Goal: Task Accomplishment & Management: Manage account settings

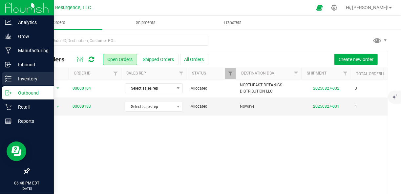
click at [29, 82] on p "Inventory" at bounding box center [30, 79] width 39 height 8
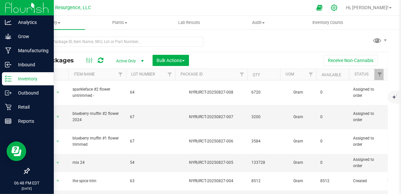
click at [337, 10] on icon at bounding box center [334, 8] width 6 height 6
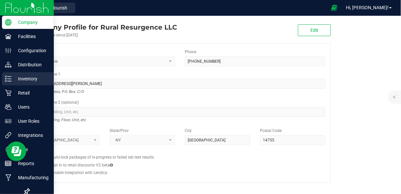
click at [15, 79] on p "Inventory" at bounding box center [30, 79] width 39 height 8
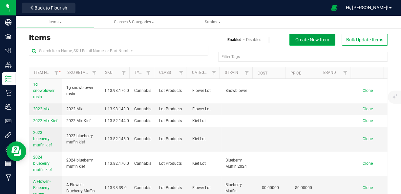
click at [316, 41] on span "Create New Item" at bounding box center [313, 39] width 34 height 5
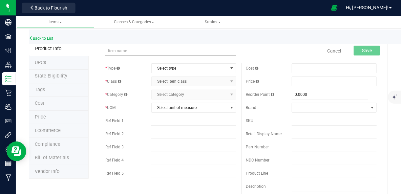
click at [132, 51] on input "text" at bounding box center [170, 51] width 131 height 10
type input "s"
type input "p"
type input "sparkleface 1/2 oz packaged flower"
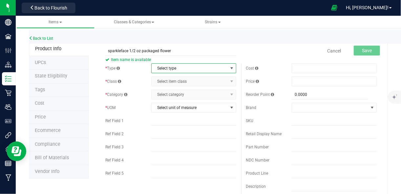
click at [181, 66] on span "Select type" at bounding box center [190, 68] width 76 height 9
click at [175, 80] on li "Cannabis" at bounding box center [191, 79] width 83 height 10
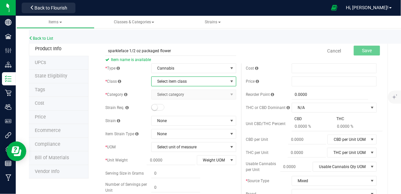
click at [180, 83] on span "Select item class" at bounding box center [190, 81] width 76 height 9
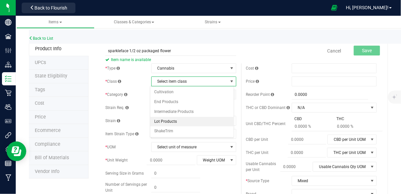
click at [175, 120] on li "Lot Products" at bounding box center [191, 122] width 83 height 10
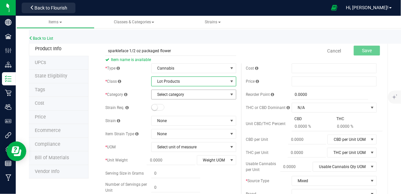
click at [190, 95] on span "Select category" at bounding box center [190, 94] width 76 height 9
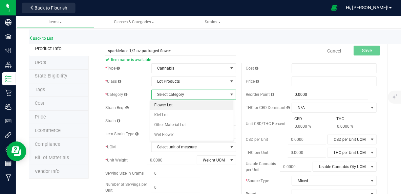
click at [186, 104] on li "Flower Lot" at bounding box center [191, 105] width 83 height 10
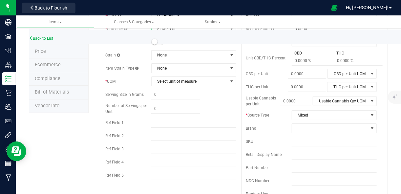
scroll to position [66, 0]
click at [201, 79] on span "Select unit of measure" at bounding box center [190, 80] width 76 height 9
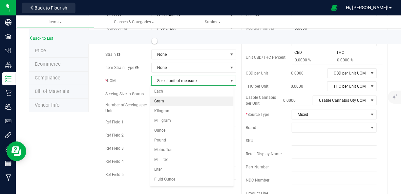
click at [175, 102] on li "Gram" at bounding box center [191, 101] width 83 height 10
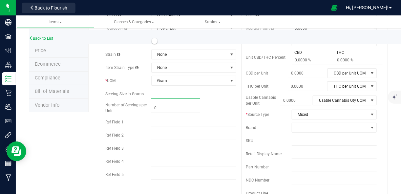
click at [177, 92] on span at bounding box center [175, 94] width 49 height 10
click at [177, 92] on input "text" at bounding box center [175, 93] width 49 height 9
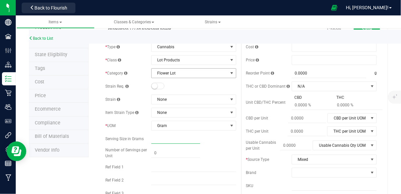
scroll to position [23, 0]
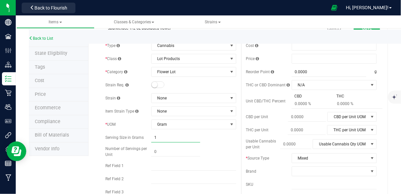
type input "14"
type input "14.0000"
click at [210, 137] on div "14.0000 14" at bounding box center [193, 138] width 85 height 10
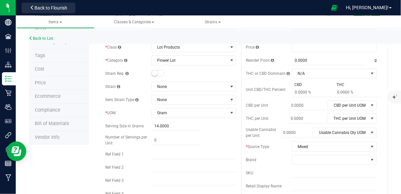
scroll to position [34, 0]
click at [221, 133] on div "* Type Cannabis Select type Cannabis Non-Inventory Raw Materials Supplies * Cla…" at bounding box center [170, 122] width 140 height 186
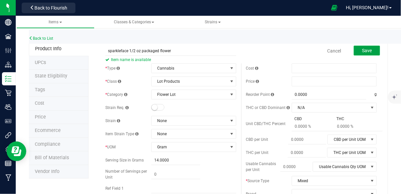
click at [362, 50] on span "Save" at bounding box center [367, 50] width 10 height 5
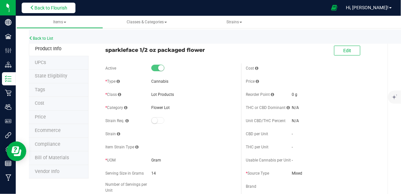
click at [53, 10] on span "Back to Flourish" at bounding box center [50, 7] width 33 height 5
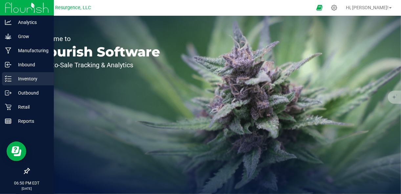
click at [10, 76] on icon at bounding box center [8, 78] width 7 height 7
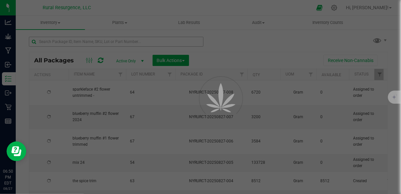
click at [99, 43] on div at bounding box center [200, 97] width 401 height 194
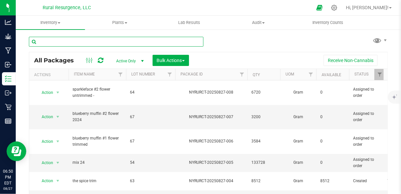
click at [100, 42] on input "text" at bounding box center [116, 42] width 175 height 10
type input "1/2"
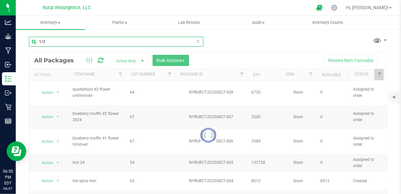
click at [108, 42] on input "1/2" at bounding box center [116, 42] width 175 height 10
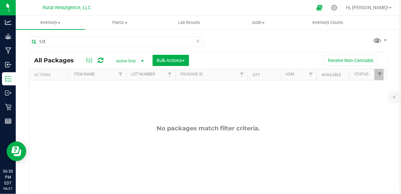
click at [142, 60] on span "select" at bounding box center [142, 60] width 5 height 5
click at [124, 99] on li "All" at bounding box center [128, 101] width 35 height 10
click at [59, 22] on span at bounding box center [59, 22] width 3 height 1
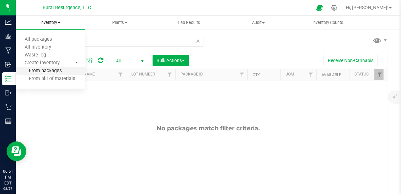
click at [50, 70] on span "From packages" at bounding box center [39, 71] width 46 height 6
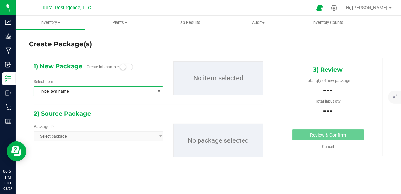
click at [102, 92] on span "Type item name" at bounding box center [94, 91] width 121 height 9
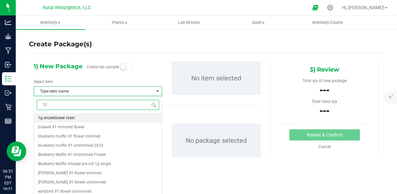
type input "1/2"
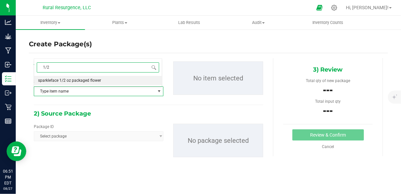
click at [84, 79] on span "sparkleface 1/2 oz packaged flower" at bounding box center [69, 80] width 63 height 5
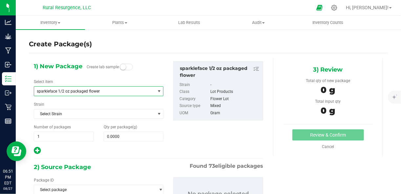
scroll to position [40, 0]
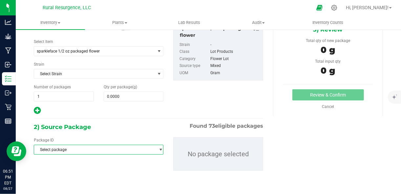
click at [99, 147] on span "Select package" at bounding box center [94, 149] width 121 height 9
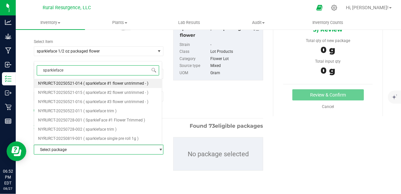
type input "sparkleface"
click at [100, 92] on span "( sparkleface #2 flower untrimmed - )" at bounding box center [115, 92] width 65 height 5
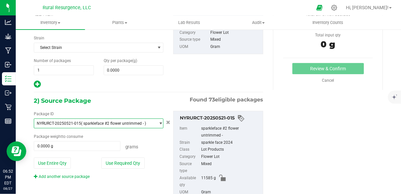
scroll to position [67, 0]
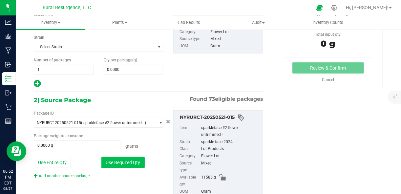
click at [130, 159] on button "Use Required Qty" at bounding box center [122, 162] width 43 height 11
click at [137, 72] on span at bounding box center [134, 70] width 60 height 10
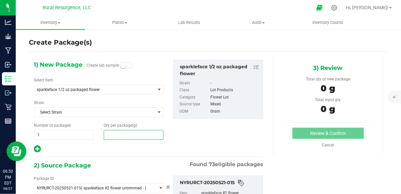
scroll to position [0, 0]
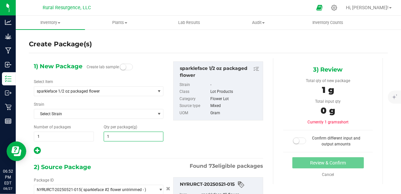
type input "14"
type input "14.0000"
click at [102, 151] on div at bounding box center [99, 150] width 130 height 9
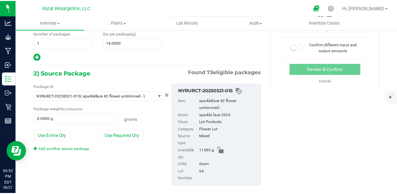
scroll to position [104, 0]
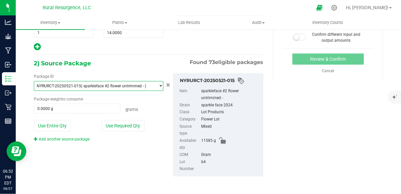
click at [118, 85] on span "( sparkleface #2 flower untrimmed - )" at bounding box center [113, 86] width 65 height 5
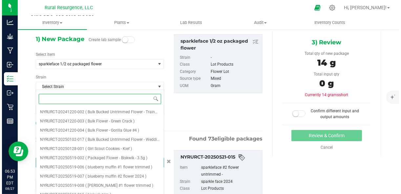
scroll to position [27, 0]
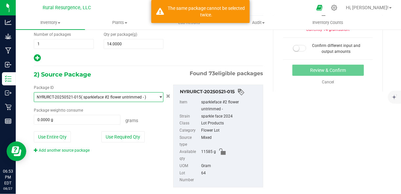
scroll to position [92, 0]
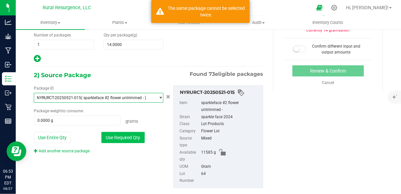
click at [120, 138] on button "Use Required Qty" at bounding box center [122, 137] width 43 height 11
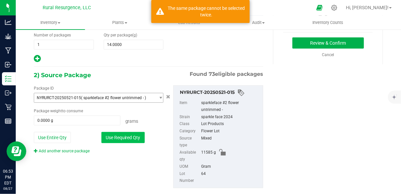
type input "14.0000 g"
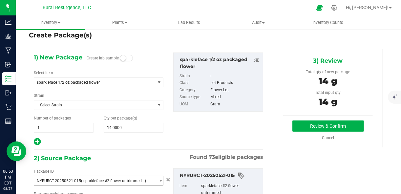
scroll to position [10, 0]
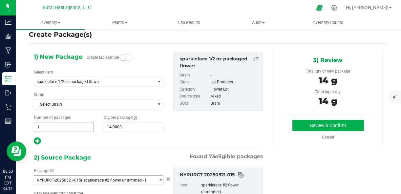
click at [51, 129] on span "1 1" at bounding box center [64, 127] width 60 height 10
click at [51, 129] on input "1" at bounding box center [63, 126] width 59 height 9
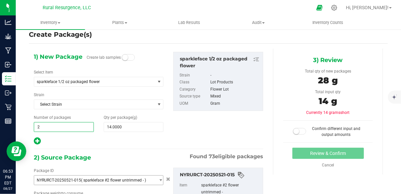
type input "2"
click at [144, 139] on div at bounding box center [99, 141] width 130 height 9
click at [57, 124] on span "2 2" at bounding box center [64, 127] width 60 height 10
click at [57, 124] on input "2" at bounding box center [63, 126] width 59 height 9
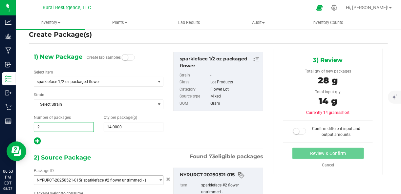
type input "1"
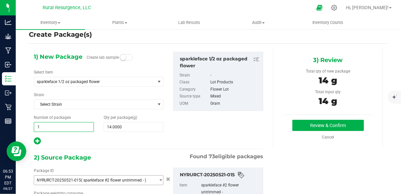
type input "1"
click at [177, 123] on div "1) New Package Create lab sample Select Item sparkleface 1/2 oz packaged flower…" at bounding box center [148, 99] width 239 height 94
click at [306, 124] on button "Review & Confirm" at bounding box center [328, 125] width 72 height 11
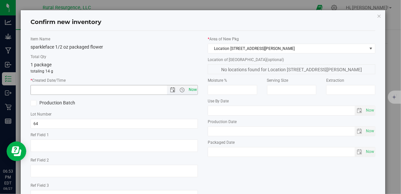
click at [190, 91] on span "Now" at bounding box center [192, 90] width 11 height 10
type input "8/27/2025 6:53 PM"
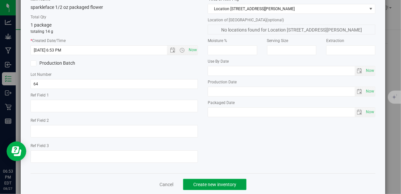
click at [216, 184] on span "Create new inventory" at bounding box center [214, 184] width 43 height 5
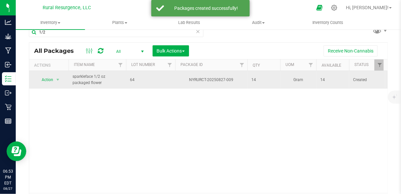
click at [135, 79] on span "64" at bounding box center [150, 80] width 41 height 6
click at [135, 79] on input "64" at bounding box center [149, 80] width 47 height 10
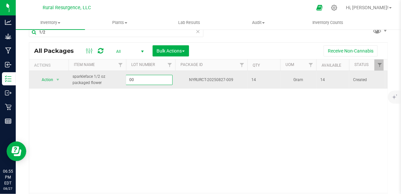
type input "004"
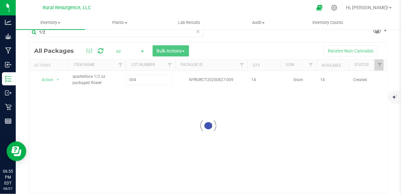
click at [165, 96] on div "Loading... All Packages All Active Only Lab Samples Locked All Bulk Actions Add…" at bounding box center [208, 125] width 359 height 167
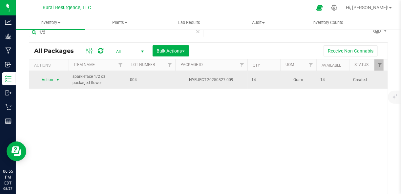
click at [59, 79] on span "select" at bounding box center [57, 79] width 5 height 5
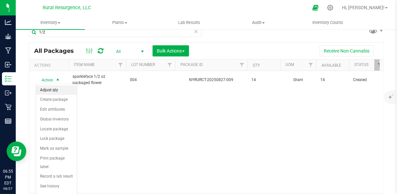
click at [53, 94] on li "Adjust qty" at bounding box center [56, 90] width 41 height 10
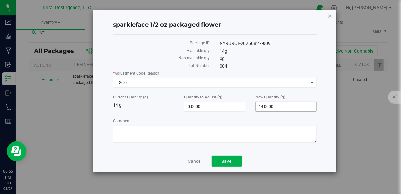
click at [268, 104] on span "14.0000 14" at bounding box center [285, 107] width 61 height 10
click at [268, 104] on input "14" at bounding box center [286, 106] width 61 height 9
type input "1"
type input "-13.0000"
type input "1.0000"
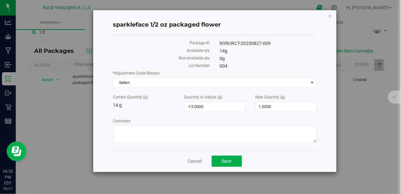
click at [256, 118] on label "Comment" at bounding box center [214, 121] width 203 height 6
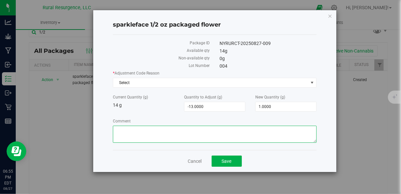
click at [256, 126] on textarea "Comment" at bounding box center [214, 134] width 203 height 17
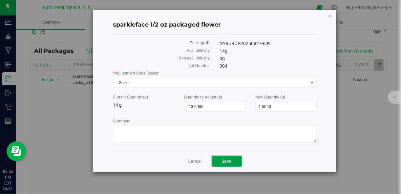
click at [224, 156] on button "Save" at bounding box center [227, 161] width 30 height 11
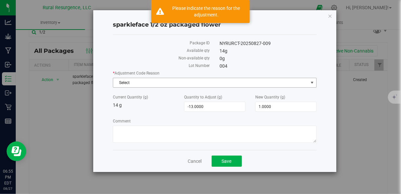
click at [174, 85] on span "Select" at bounding box center [210, 82] width 195 height 9
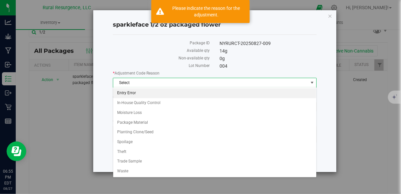
click at [169, 96] on li "Entry Error" at bounding box center [214, 93] width 203 height 10
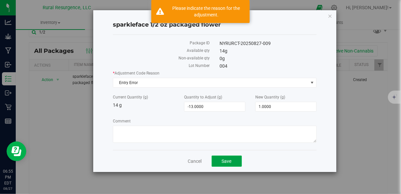
click at [221, 164] on button "Save" at bounding box center [227, 161] width 30 height 11
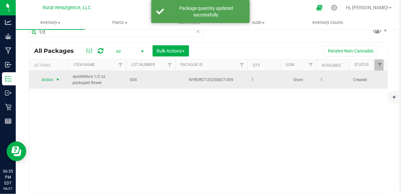
click at [56, 77] on span "select" at bounding box center [57, 79] width 5 height 5
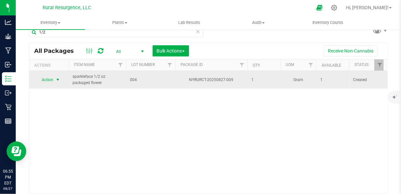
click at [55, 80] on span "select" at bounding box center [57, 79] width 5 height 5
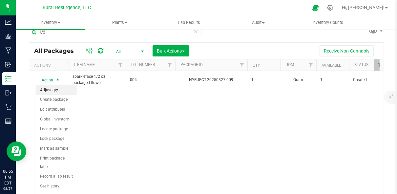
click at [53, 89] on li "Adjust qty" at bounding box center [56, 90] width 41 height 10
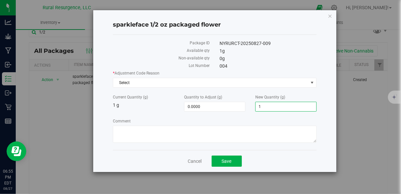
click at [267, 105] on span "1.0000 1" at bounding box center [285, 107] width 61 height 10
click at [267, 105] on input "1" at bounding box center [286, 106] width 61 height 9
type input "0"
type input "-1.0000"
type input "0.0000"
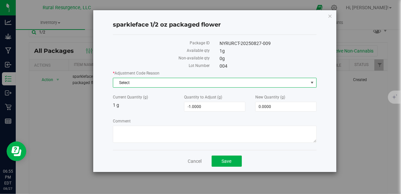
click at [221, 82] on span "Select" at bounding box center [210, 82] width 195 height 9
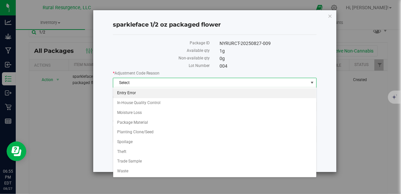
click at [214, 94] on li "Entry Error" at bounding box center [214, 93] width 203 height 10
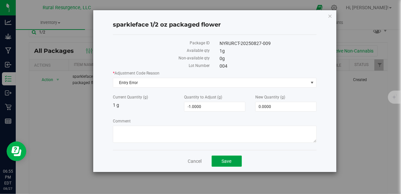
click at [227, 161] on span "Save" at bounding box center [227, 161] width 10 height 5
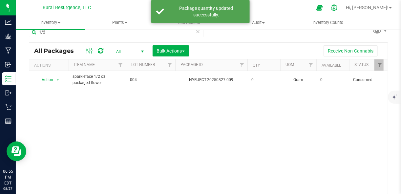
click at [338, 11] on icon at bounding box center [334, 7] width 7 height 7
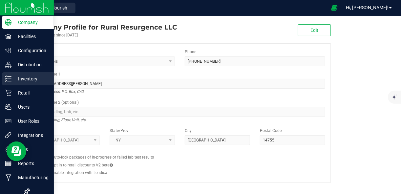
click at [9, 76] on icon at bounding box center [8, 78] width 7 height 7
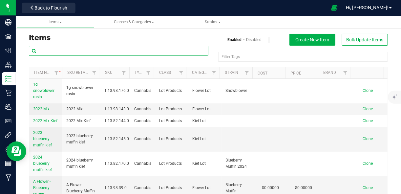
click at [95, 52] on input "text" at bounding box center [119, 51] width 180 height 10
type input "s"
type input "1/2"
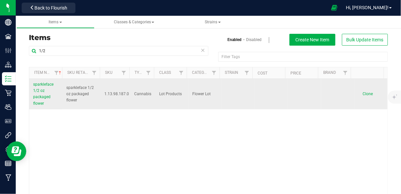
click at [42, 91] on span "sparkleface 1/2 oz packaged flower" at bounding box center [43, 94] width 20 height 24
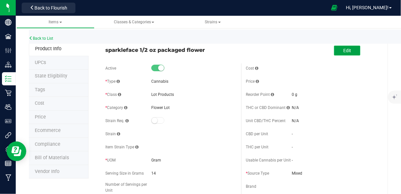
click at [344, 52] on span "Edit" at bounding box center [347, 50] width 8 height 5
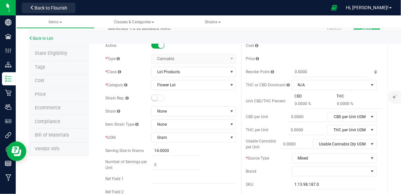
scroll to position [28, 0]
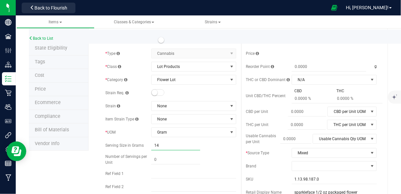
click at [163, 145] on span "14.0000 14" at bounding box center [175, 146] width 49 height 10
click at [163, 145] on input "14" at bounding box center [175, 145] width 49 height 9
click at [163, 157] on span at bounding box center [175, 160] width 49 height 10
type input "1"
type input "1.00"
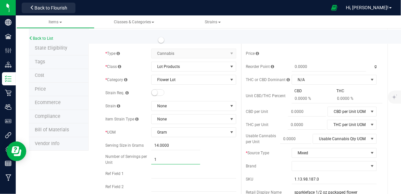
click at [229, 147] on div "14.0000 14" at bounding box center [193, 146] width 85 height 10
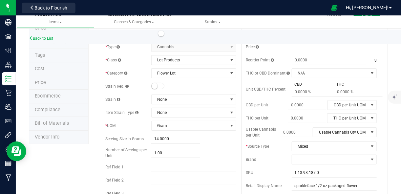
scroll to position [42, 0]
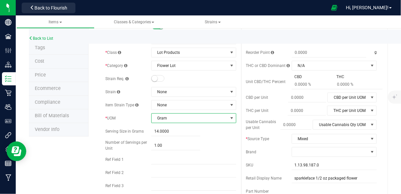
click at [202, 117] on span "Gram" at bounding box center [190, 118] width 76 height 9
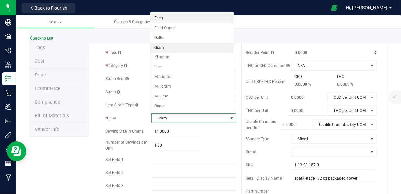
click at [196, 21] on li "Each" at bounding box center [191, 18] width 83 height 10
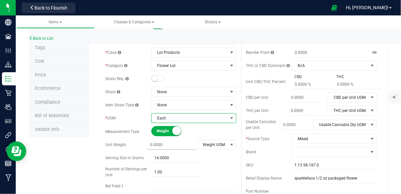
click at [181, 144] on span at bounding box center [171, 145] width 49 height 10
click at [181, 144] on input "text" at bounding box center [171, 144] width 49 height 9
type input "14"
type input "14.0000"
click at [221, 131] on div "Weight Volume" at bounding box center [193, 131] width 85 height 10
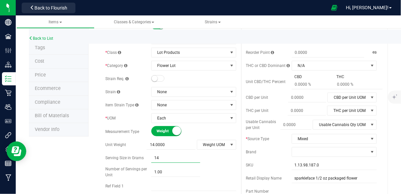
click at [174, 156] on span "14.0000 14" at bounding box center [175, 158] width 49 height 10
click at [174, 156] on input "14" at bounding box center [175, 157] width 49 height 9
type input "0"
type input "0.0000"
click at [175, 166] on div "Number of Servings per Unit 1.00 1" at bounding box center [170, 172] width 131 height 12
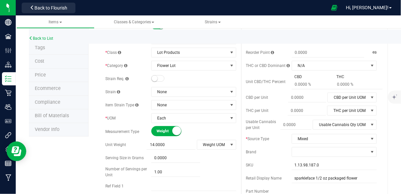
click at [175, 166] on div "Number of Servings per Unit 1.00 1" at bounding box center [170, 172] width 131 height 12
drag, startPoint x: 175, startPoint y: 166, endPoint x: 171, endPoint y: 174, distance: 8.7
click at [171, 174] on input "1.00" at bounding box center [175, 171] width 49 height 9
click at [171, 174] on input "1" at bounding box center [175, 171] width 49 height 9
type input "0"
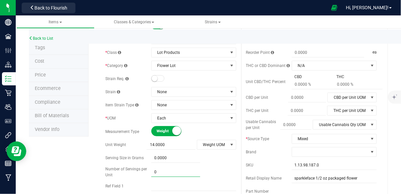
type input "0.00"
click at [205, 162] on div "0.0000 0" at bounding box center [193, 158] width 85 height 10
click at [205, 160] on div "0.0000 0" at bounding box center [193, 158] width 85 height 10
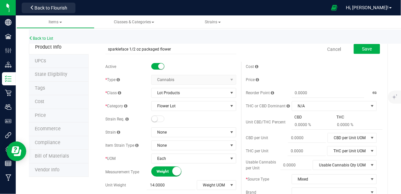
scroll to position [0, 0]
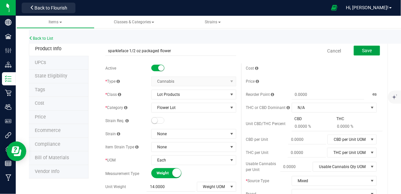
click at [356, 51] on button "Save" at bounding box center [367, 51] width 26 height 10
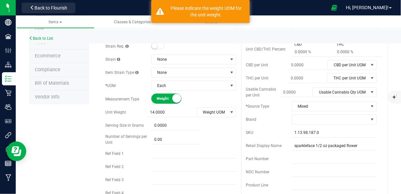
scroll to position [75, 0]
click at [202, 113] on span "Weight UOM" at bounding box center [212, 111] width 31 height 9
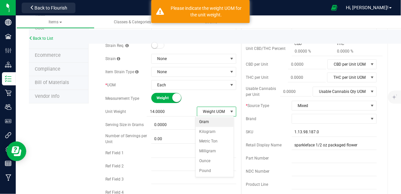
click at [201, 124] on li "Gram" at bounding box center [215, 122] width 38 height 10
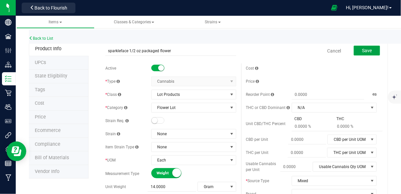
click at [369, 53] on button "Save" at bounding box center [367, 51] width 26 height 10
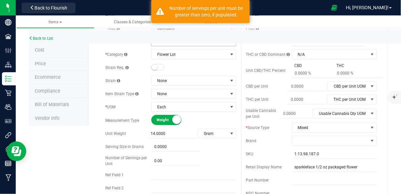
scroll to position [65, 0]
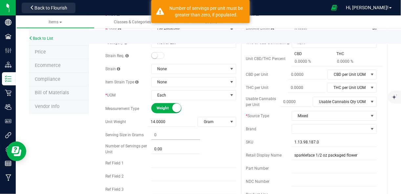
click at [172, 131] on span at bounding box center [175, 135] width 49 height 10
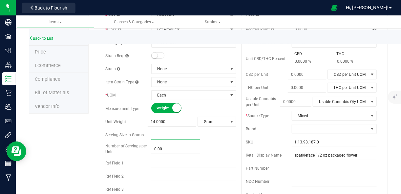
type input "0"
type input "0.0000"
click at [171, 149] on span "0.00 0" at bounding box center [175, 149] width 49 height 10
click at [171, 149] on input "0" at bounding box center [175, 148] width 49 height 9
click at [206, 149] on div "0.00 0" at bounding box center [193, 149] width 85 height 10
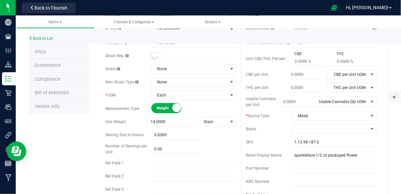
click at [209, 143] on div "Number of Servings per Unit 0.00 0" at bounding box center [170, 149] width 131 height 12
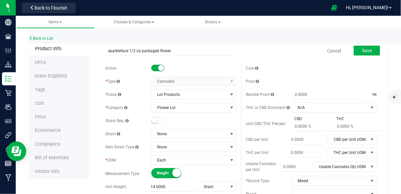
click at [359, 57] on div "Save" at bounding box center [362, 50] width 36 height 13
click at [359, 56] on div "Save" at bounding box center [362, 50] width 36 height 13
click at [362, 53] on span "Save" at bounding box center [367, 50] width 10 height 5
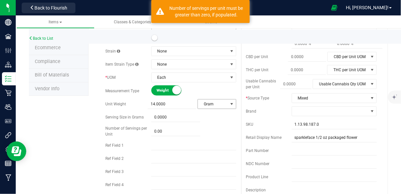
scroll to position [86, 0]
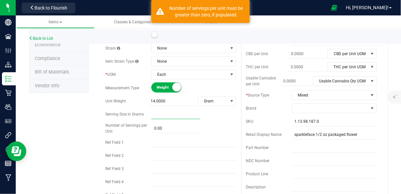
click at [190, 111] on span at bounding box center [175, 115] width 49 height 10
type input "1"
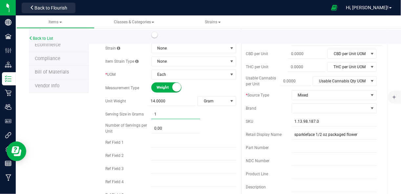
type input "1.0000"
click at [213, 115] on div "1.0000 1" at bounding box center [193, 115] width 85 height 10
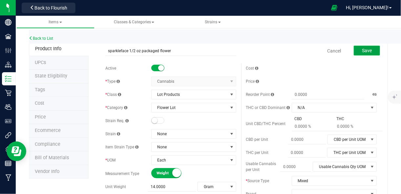
click at [366, 53] on span "Save" at bounding box center [367, 50] width 10 height 5
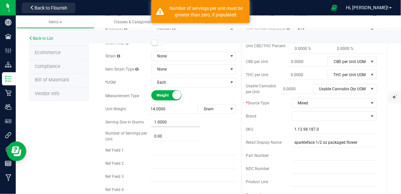
scroll to position [78, 0]
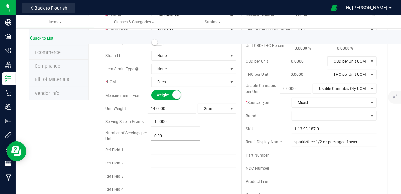
click at [176, 138] on span "0.00 0" at bounding box center [175, 136] width 49 height 10
click at [176, 138] on input "0" at bounding box center [175, 135] width 49 height 9
type input "1"
type input "1.00"
click at [201, 135] on div "1.00 1" at bounding box center [193, 136] width 85 height 10
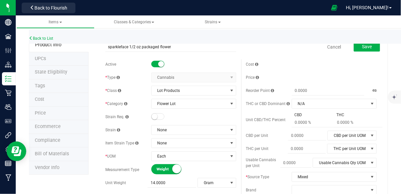
scroll to position [0, 0]
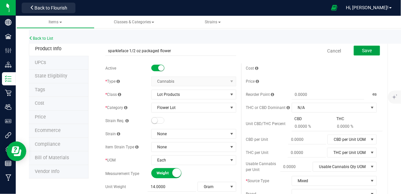
click at [357, 51] on button "Save" at bounding box center [367, 51] width 26 height 10
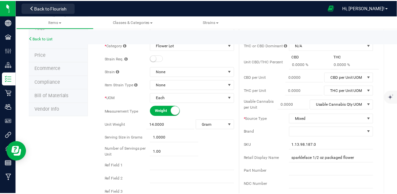
scroll to position [61, 0]
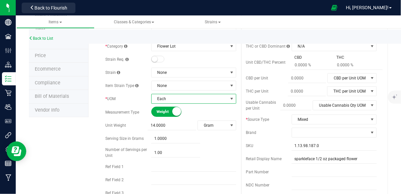
click at [221, 96] on span "Each" at bounding box center [190, 98] width 76 height 9
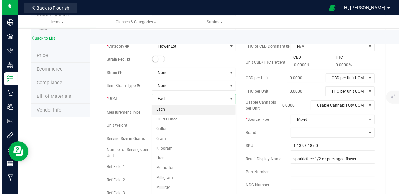
scroll to position [0, 0]
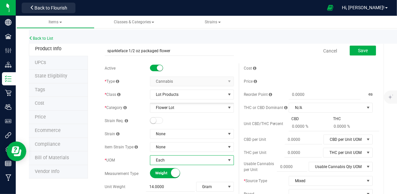
click at [159, 67] on small at bounding box center [160, 68] width 6 height 6
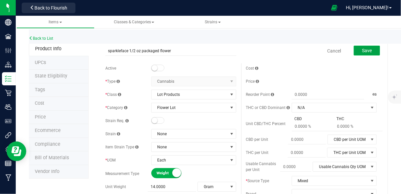
click at [364, 53] on span "Save" at bounding box center [367, 50] width 10 height 5
click at [330, 54] on link "Cancel" at bounding box center [334, 51] width 14 height 7
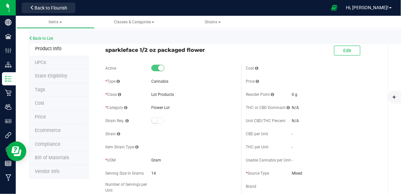
click at [163, 69] on div at bounding box center [193, 68] width 85 height 7
click at [160, 68] on small at bounding box center [161, 68] width 6 height 6
click at [343, 52] on span "Edit" at bounding box center [347, 50] width 8 height 5
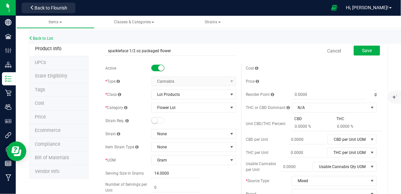
click at [160, 67] on small at bounding box center [161, 68] width 6 height 6
click at [362, 53] on span "Save" at bounding box center [367, 50] width 10 height 5
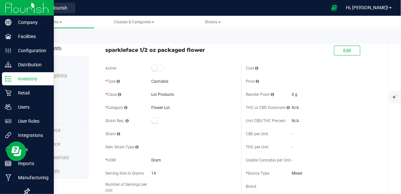
click at [11, 78] on icon at bounding box center [8, 78] width 7 height 7
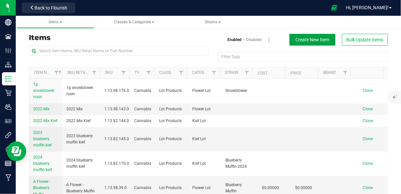
click at [304, 42] on span "Create New Item" at bounding box center [313, 39] width 34 height 5
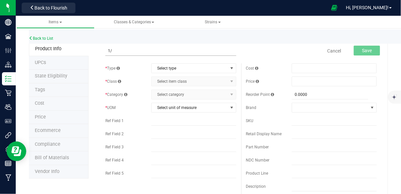
type input "1"
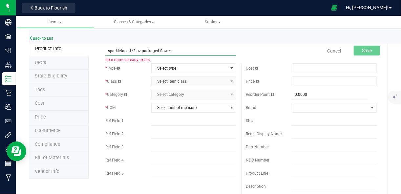
click at [140, 49] on input "sparkleface 1/2 oz packaged flower" at bounding box center [170, 51] width 131 height 10
type input "sparkleface 14g packaged flower"
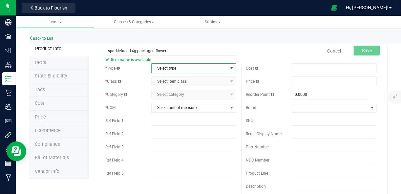
click at [188, 67] on span "Select type" at bounding box center [190, 68] width 76 height 9
click at [183, 81] on li "Cannabis" at bounding box center [191, 79] width 83 height 10
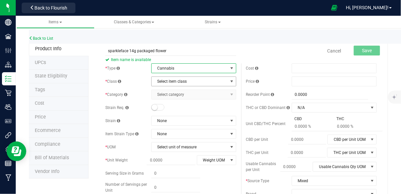
click at [184, 83] on span "Select item class" at bounding box center [190, 81] width 76 height 9
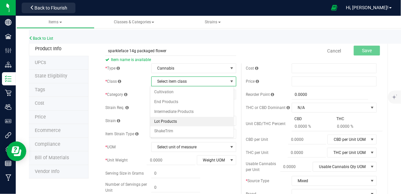
click at [176, 120] on li "Lot Products" at bounding box center [191, 122] width 83 height 10
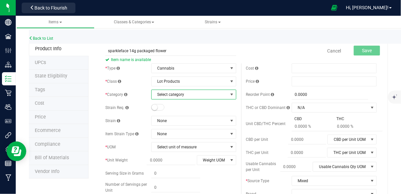
click at [186, 95] on span "Select category" at bounding box center [190, 94] width 76 height 9
click at [181, 108] on li "Flower Lot" at bounding box center [191, 105] width 83 height 10
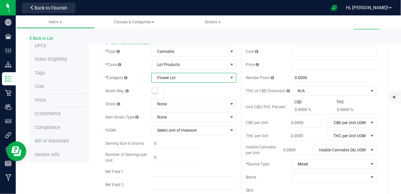
scroll to position [18, 0]
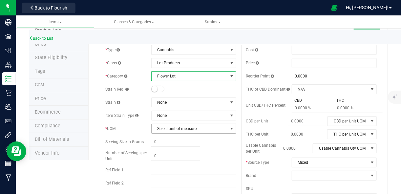
click at [181, 127] on span "Select unit of measure" at bounding box center [190, 128] width 76 height 9
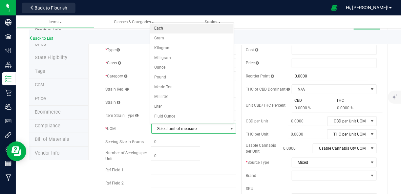
click at [181, 30] on li "Each" at bounding box center [191, 29] width 83 height 10
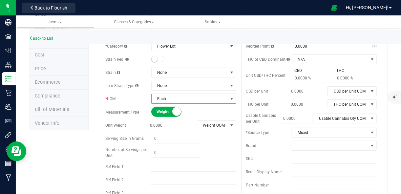
scroll to position [49, 0]
click at [221, 125] on span "Weight UOM" at bounding box center [212, 124] width 31 height 9
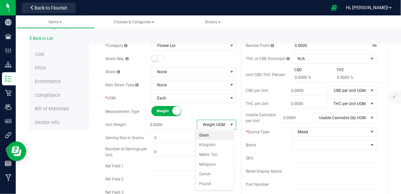
click at [212, 138] on li "Gram" at bounding box center [215, 136] width 38 height 10
click at [179, 127] on span at bounding box center [172, 125] width 49 height 10
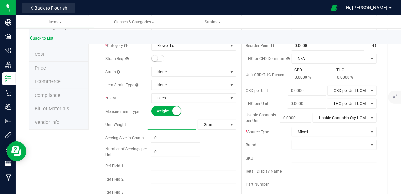
click at [179, 127] on input "text" at bounding box center [172, 124] width 49 height 9
type input "14"
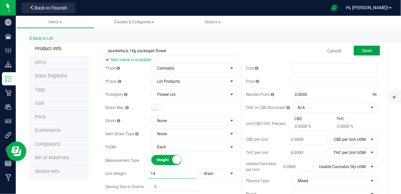
type input "14.0000"
click at [364, 51] on span "Save" at bounding box center [367, 50] width 10 height 5
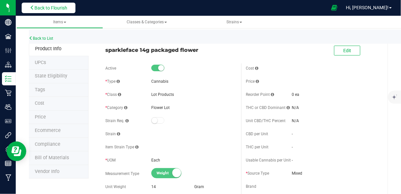
click at [62, 9] on span "Back to Flourish" at bounding box center [50, 7] width 33 height 5
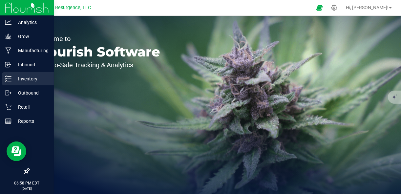
click at [11, 78] on p "Inventory" at bounding box center [30, 79] width 39 height 8
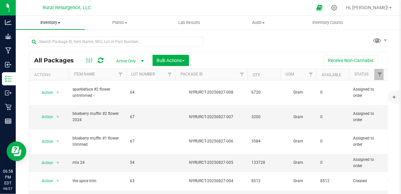
click at [58, 25] on span "Inventory" at bounding box center [50, 23] width 69 height 6
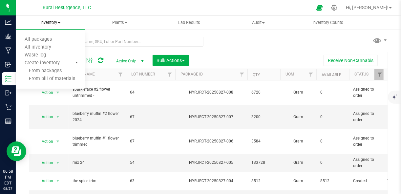
click at [58, 22] on span "Inventory" at bounding box center [50, 23] width 69 height 6
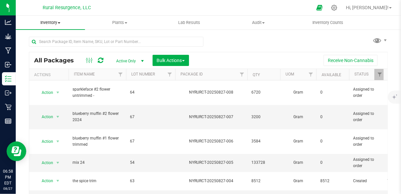
click at [58, 22] on span "Inventory" at bounding box center [50, 23] width 69 height 6
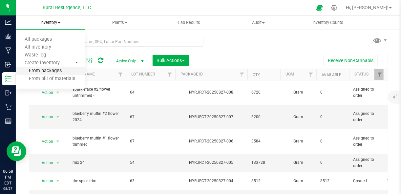
click at [48, 68] on span "From packages" at bounding box center [39, 71] width 46 height 6
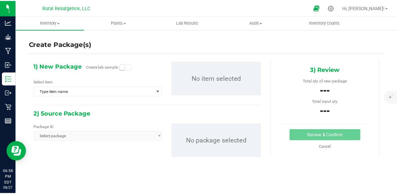
scroll to position [8, 0]
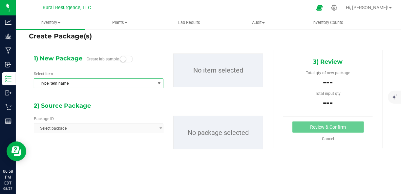
click at [133, 82] on span "Type item name" at bounding box center [94, 83] width 121 height 9
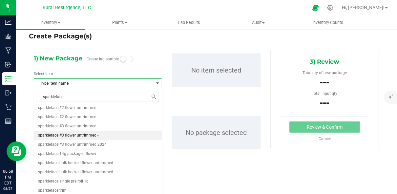
scroll to position [11, 0]
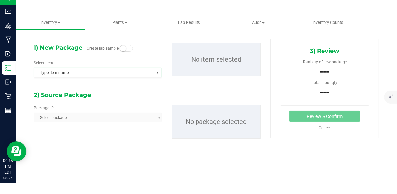
type input "sparkleface"
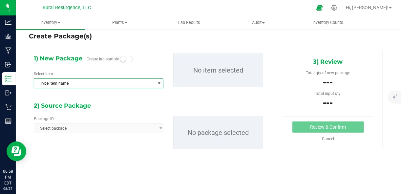
click at [111, 80] on span "Type item name" at bounding box center [94, 83] width 121 height 9
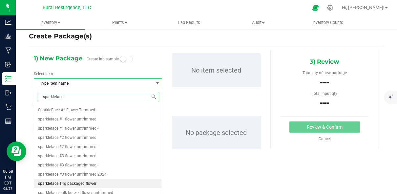
click at [87, 182] on span "sparkleface 14g packaged flower" at bounding box center [67, 183] width 58 height 5
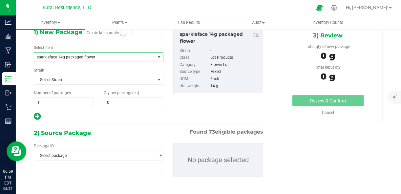
scroll to position [40, 0]
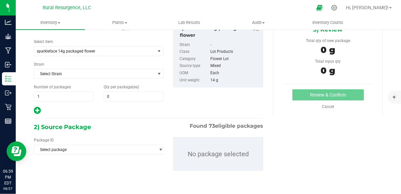
click at [121, 154] on div "Package ID Select package NYRURCT-20241220-002 NYRURCT-20241220-003 NYRURCT-202…" at bounding box center [148, 154] width 239 height 44
click at [123, 150] on span "Select package" at bounding box center [94, 149] width 121 height 9
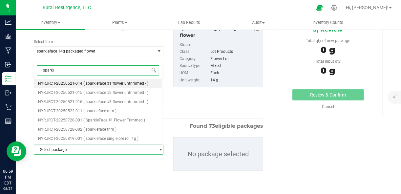
type input "sparkle"
click at [112, 92] on span "( sparkleface #2 flower untrimmed - )" at bounding box center [115, 92] width 65 height 5
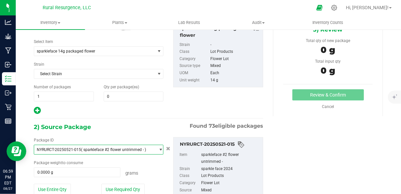
scroll to position [62, 0]
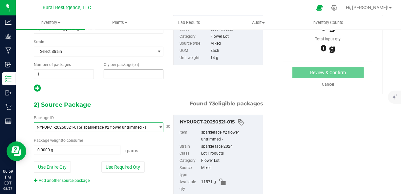
click at [126, 69] on span at bounding box center [134, 74] width 60 height 10
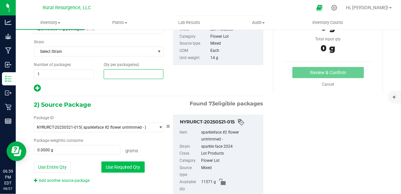
type input "0"
click at [125, 170] on button "Use Required Qty" at bounding box center [122, 166] width 43 height 11
click at [127, 167] on button "Use Required Qty" at bounding box center [122, 166] width 43 height 11
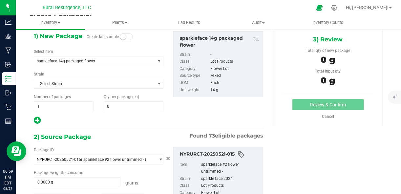
scroll to position [29, 0]
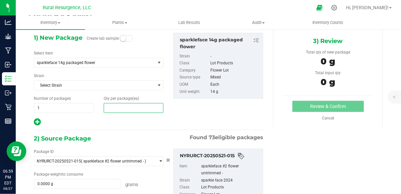
click at [136, 106] on span at bounding box center [134, 108] width 60 height 10
click at [136, 106] on input "text" at bounding box center [133, 107] width 59 height 9
type input "1"
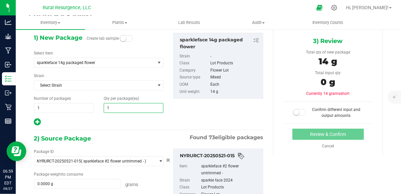
scroll to position [52, 0]
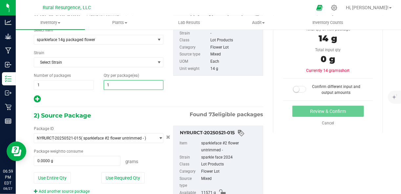
type input "1"
click at [150, 97] on div at bounding box center [99, 99] width 130 height 9
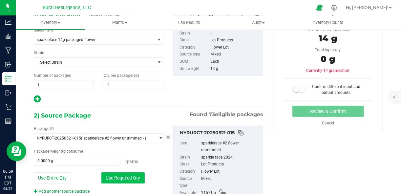
click at [136, 178] on button "Use Required Qty" at bounding box center [122, 177] width 43 height 11
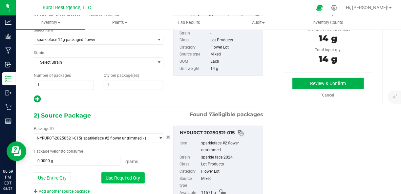
type input "14.0000 g"
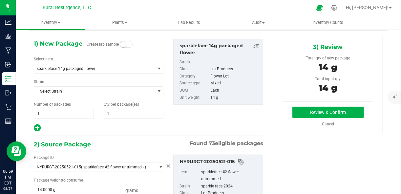
scroll to position [21, 0]
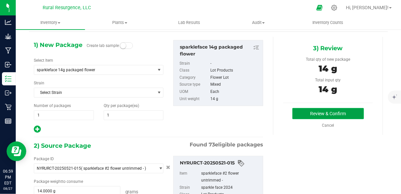
click at [298, 110] on button "Review & Confirm" at bounding box center [328, 113] width 72 height 11
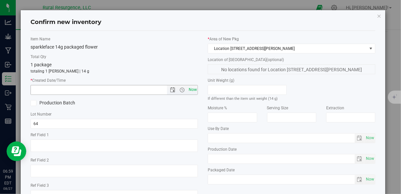
click at [192, 89] on span "Now" at bounding box center [192, 90] width 11 height 10
type input "8/27/2025 6:59 PM"
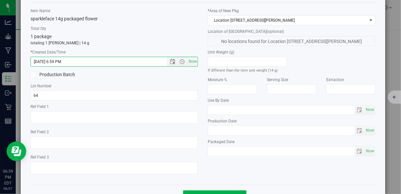
scroll to position [51, 0]
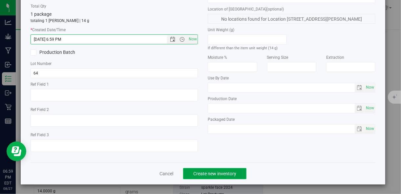
click at [215, 174] on span "Create new inventory" at bounding box center [214, 173] width 43 height 5
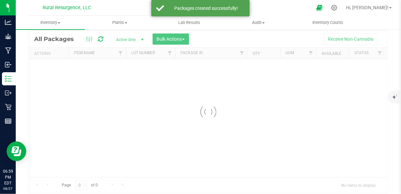
scroll to position [16, 0]
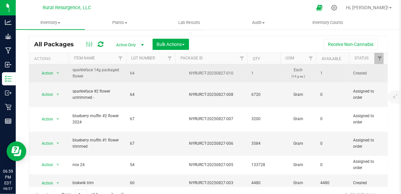
click at [131, 73] on span "64" at bounding box center [150, 73] width 41 height 6
click at [131, 73] on input "64" at bounding box center [149, 73] width 47 height 10
type input "004"
click at [206, 41] on div "All Packages Active Only Active Only Lab Samples Locked All Bulk Actions Add to…" at bounding box center [208, 119] width 359 height 167
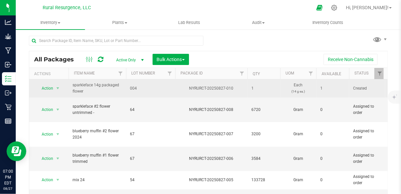
scroll to position [0, 0]
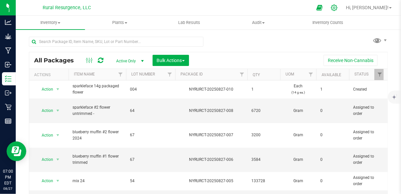
click at [337, 10] on icon at bounding box center [334, 8] width 6 height 6
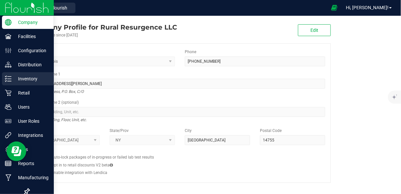
click at [8, 76] on line at bounding box center [10, 76] width 4 height 0
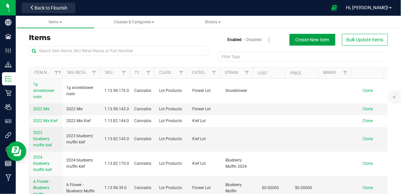
click at [300, 43] on button "Create New Item" at bounding box center [312, 40] width 46 height 12
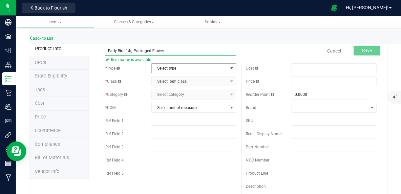
type input "Early Bird 14g Packaged Flower"
click at [191, 64] on span "Select type" at bounding box center [190, 68] width 76 height 9
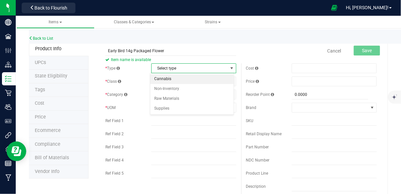
click at [181, 81] on li "Cannabis" at bounding box center [191, 79] width 83 height 10
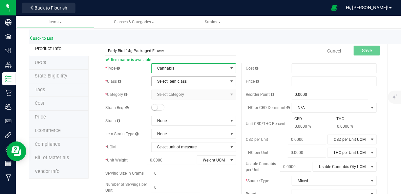
click at [181, 83] on span "Select item class" at bounding box center [190, 81] width 76 height 9
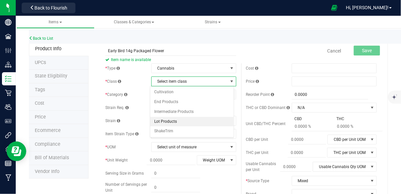
click at [173, 120] on li "Lot Products" at bounding box center [191, 122] width 83 height 10
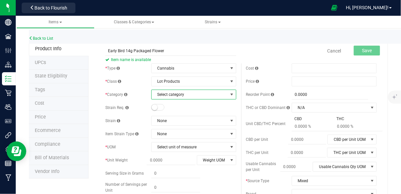
click at [184, 94] on span "Select category" at bounding box center [190, 94] width 76 height 9
click at [182, 103] on li "Flower Lot" at bounding box center [191, 105] width 83 height 10
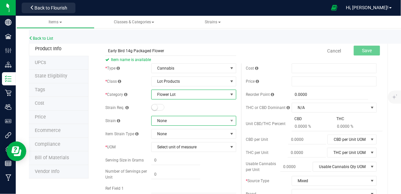
click at [181, 119] on span "None" at bounding box center [190, 120] width 76 height 9
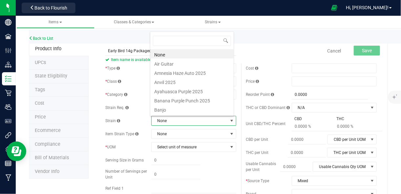
scroll to position [10, 83]
click at [267, 54] on div "Cancel Save" at bounding box center [311, 51] width 140 height 16
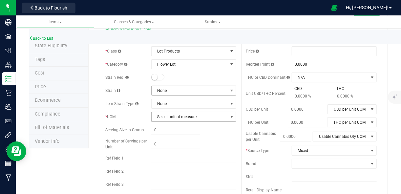
scroll to position [30, 0]
click at [182, 116] on span "Select unit of measure" at bounding box center [190, 116] width 76 height 9
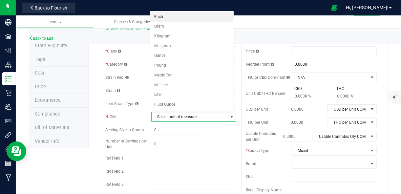
click at [176, 17] on li "Each" at bounding box center [191, 17] width 83 height 10
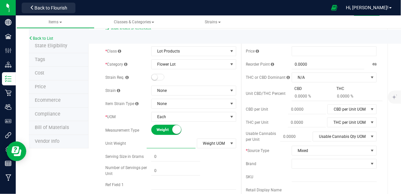
click at [179, 143] on span at bounding box center [171, 144] width 49 height 10
click at [179, 143] on input "text" at bounding box center [171, 143] width 49 height 9
type input "14"
type input "14.0000"
click at [223, 129] on div "Weight Volume" at bounding box center [193, 130] width 85 height 10
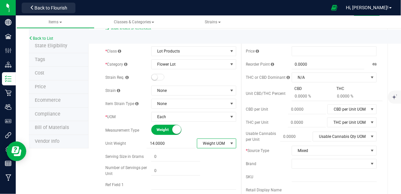
click at [219, 141] on span "Weight UOM" at bounding box center [212, 143] width 31 height 9
click at [209, 84] on li "Gram" at bounding box center [215, 85] width 38 height 10
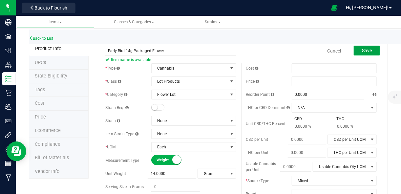
click at [362, 48] on span "Save" at bounding box center [367, 50] width 10 height 5
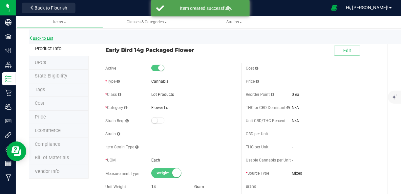
click at [44, 39] on link "Back to List" at bounding box center [41, 38] width 24 height 5
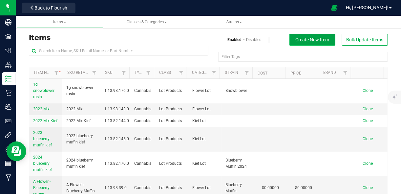
click at [300, 37] on span "Create New Item" at bounding box center [313, 39] width 34 height 5
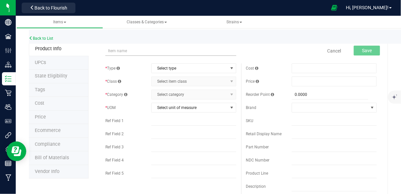
click at [123, 53] on input "text" at bounding box center [170, 51] width 131 height 10
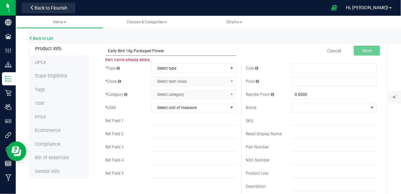
drag, startPoint x: 123, startPoint y: 51, endPoint x: 97, endPoint y: 50, distance: 25.9
type input "Blueberry Muffin 14g Packaged Flower"
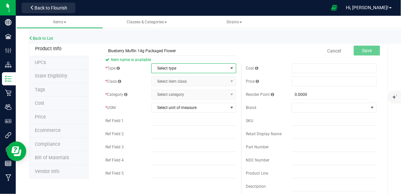
click at [168, 68] on span "Select type" at bounding box center [190, 68] width 76 height 9
click at [168, 80] on li "Cannabis" at bounding box center [191, 79] width 83 height 10
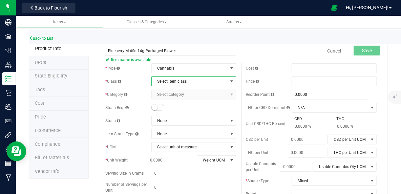
click at [170, 85] on span "Select item class" at bounding box center [190, 81] width 76 height 9
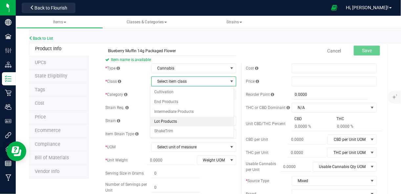
click at [167, 121] on li "Lot Products" at bounding box center [191, 122] width 83 height 10
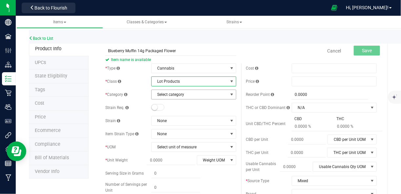
click at [178, 94] on span "Select category" at bounding box center [190, 94] width 76 height 9
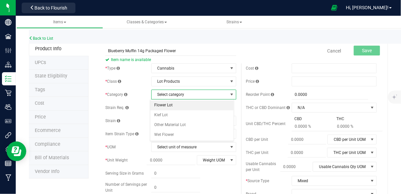
click at [175, 107] on li "Flower Lot" at bounding box center [191, 105] width 83 height 10
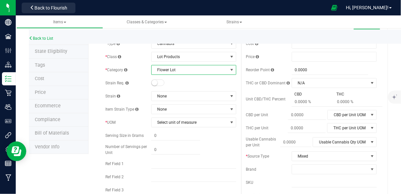
scroll to position [39, 0]
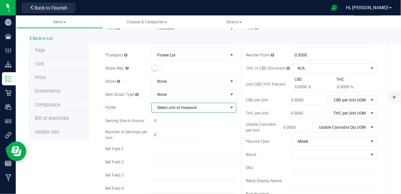
click at [181, 110] on span "Select unit of measure" at bounding box center [190, 107] width 76 height 9
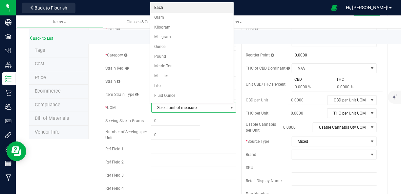
click at [174, 8] on li "Each" at bounding box center [191, 8] width 83 height 10
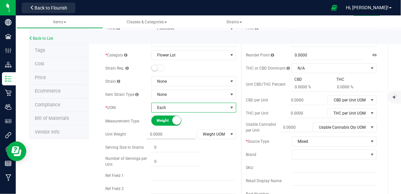
click at [176, 131] on span at bounding box center [171, 135] width 49 height 10
click at [176, 131] on input "text" at bounding box center [171, 134] width 49 height 9
type input "14"
type input "14.0000"
click at [221, 134] on span "Weight UOM" at bounding box center [212, 134] width 31 height 9
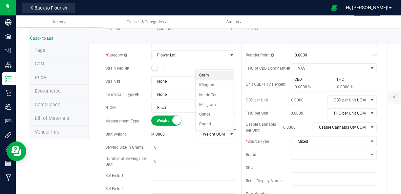
click at [212, 74] on li "Gram" at bounding box center [215, 76] width 38 height 10
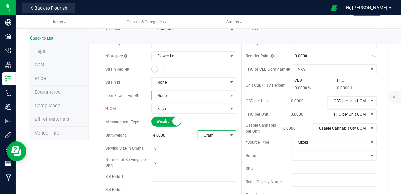
scroll to position [0, 0]
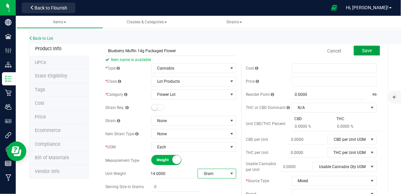
click at [358, 47] on button "Save" at bounding box center [367, 51] width 26 height 10
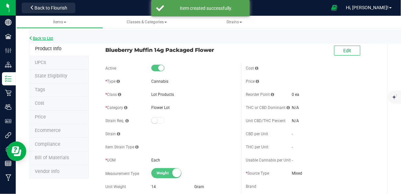
click at [47, 38] on link "Back to List" at bounding box center [41, 38] width 24 height 5
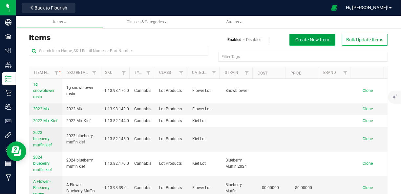
click at [297, 42] on span "Create New Item" at bounding box center [313, 39] width 34 height 5
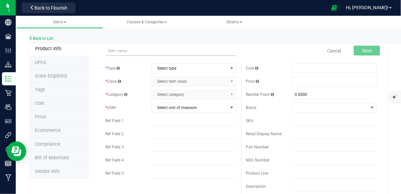
click at [123, 54] on input "text" at bounding box center [170, 51] width 131 height 10
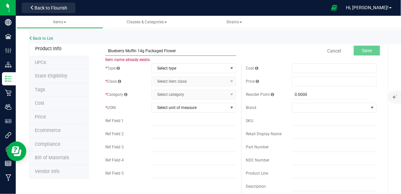
drag, startPoint x: 136, startPoint y: 49, endPoint x: 103, endPoint y: 50, distance: 33.2
click at [103, 50] on div "Blueberry Muffin 14g Packaged Flower Item name already exists." at bounding box center [170, 47] width 140 height 8
type input "[PERSON_NAME] 14g Packaged Flower"
click at [168, 69] on span "Select type" at bounding box center [190, 68] width 76 height 9
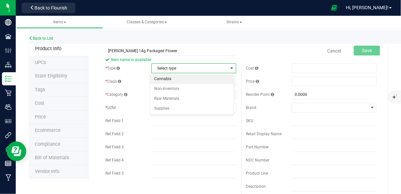
click at [167, 79] on li "Cannabis" at bounding box center [191, 79] width 83 height 10
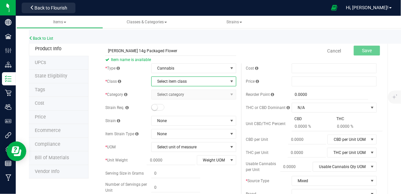
click at [173, 84] on span "Select item class" at bounding box center [190, 81] width 76 height 9
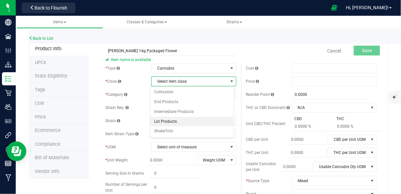
click at [167, 121] on li "Lot Products" at bounding box center [191, 122] width 83 height 10
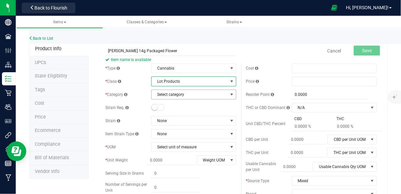
click at [177, 95] on span "Select category" at bounding box center [190, 94] width 76 height 9
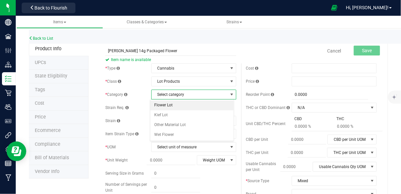
click at [173, 107] on li "Flower Lot" at bounding box center [191, 105] width 83 height 10
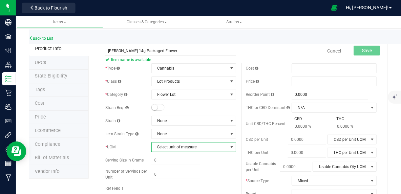
click at [174, 147] on span "Select unit of measure" at bounding box center [190, 146] width 76 height 9
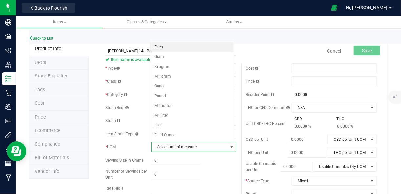
click at [178, 46] on li "Each" at bounding box center [191, 47] width 83 height 10
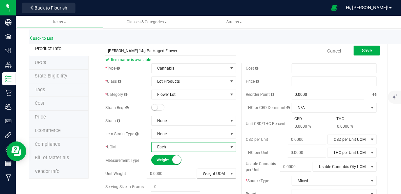
click at [206, 171] on span "Weight UOM" at bounding box center [212, 173] width 31 height 9
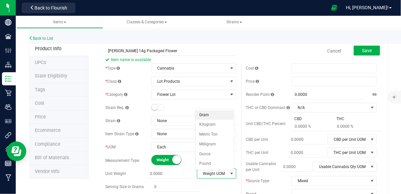
click at [206, 118] on li "Gram" at bounding box center [215, 115] width 38 height 10
click at [170, 173] on span at bounding box center [172, 174] width 49 height 10
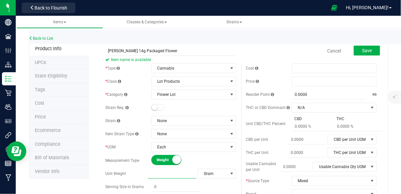
click at [170, 173] on input "text" at bounding box center [172, 173] width 49 height 9
type input "14"
type input "14.0000"
click at [362, 52] on span "Save" at bounding box center [367, 50] width 10 height 5
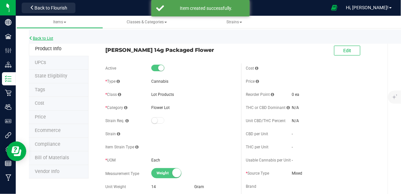
click at [40, 36] on link "Back to List" at bounding box center [41, 38] width 24 height 5
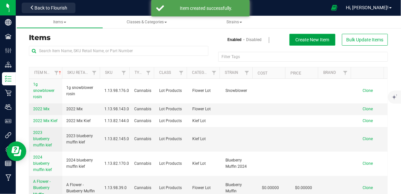
click at [296, 41] on span "Create New Item" at bounding box center [313, 39] width 34 height 5
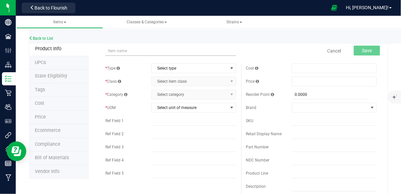
click at [159, 50] on input "text" at bounding box center [170, 51] width 131 height 10
click at [152, 52] on input "sparkleface 14g" at bounding box center [170, 51] width 131 height 10
click at [198, 37] on div "Back to List" at bounding box center [229, 37] width 401 height 14
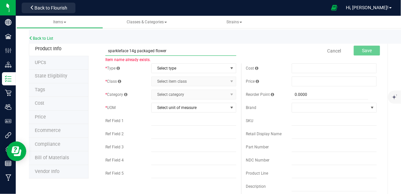
click at [169, 51] on input "sparkleface 14g packaged flower" at bounding box center [170, 51] width 131 height 10
type input "s"
type input "The Spice 3.5g Packaged Flower"
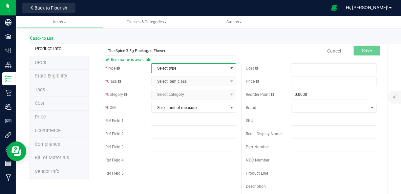
click at [168, 69] on span "Select type" at bounding box center [190, 68] width 76 height 9
click at [168, 81] on li "Cannabis" at bounding box center [191, 79] width 83 height 10
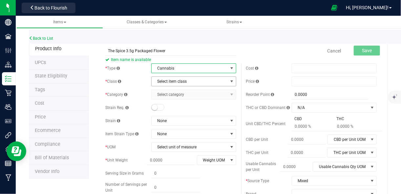
click at [173, 82] on span "Select item class" at bounding box center [190, 81] width 76 height 9
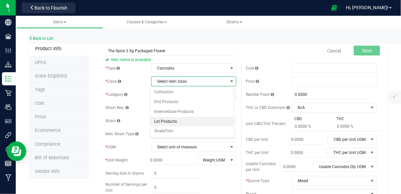
click at [169, 121] on li "Lot Products" at bounding box center [191, 122] width 83 height 10
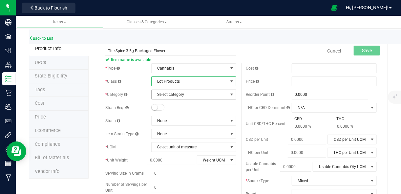
click at [181, 96] on span "Select category" at bounding box center [190, 94] width 76 height 9
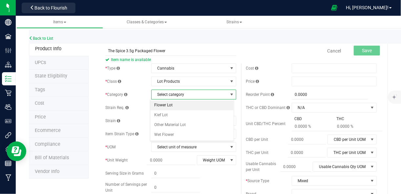
click at [176, 106] on li "Flower Lot" at bounding box center [191, 105] width 83 height 10
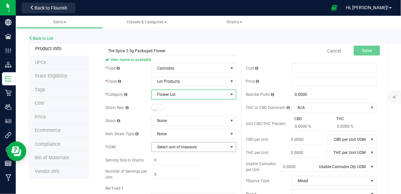
click at [172, 148] on span "Select unit of measure" at bounding box center [190, 146] width 76 height 9
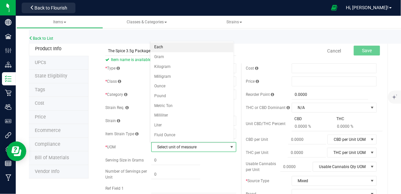
click at [181, 47] on li "Each" at bounding box center [191, 47] width 83 height 10
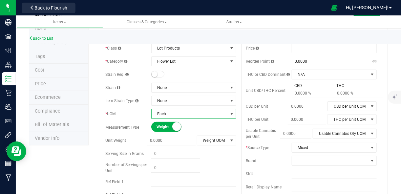
scroll to position [33, 0]
click at [181, 142] on span at bounding box center [171, 141] width 49 height 10
type input "3.5"
type input "3.5000"
click at [209, 139] on span "Weight UOM" at bounding box center [212, 140] width 31 height 9
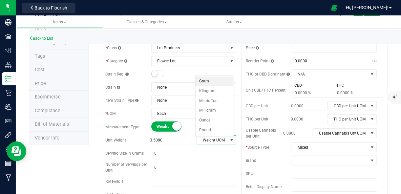
click at [209, 79] on li "Gram" at bounding box center [215, 81] width 38 height 10
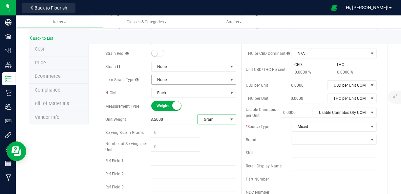
scroll to position [0, 0]
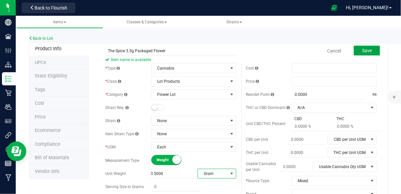
click at [362, 50] on span "Save" at bounding box center [367, 50] width 10 height 5
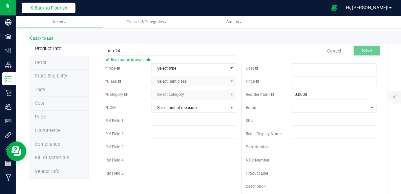
click at [62, 8] on span "Back to Flourish" at bounding box center [50, 7] width 33 height 5
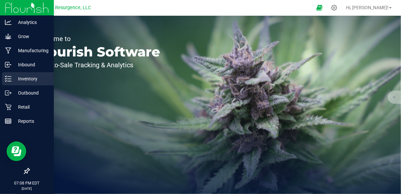
click at [11, 81] on p "Inventory" at bounding box center [30, 79] width 39 height 8
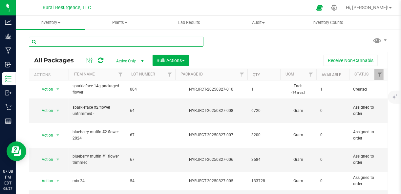
click at [114, 40] on input "text" at bounding box center [116, 42] width 175 height 10
type input "14g"
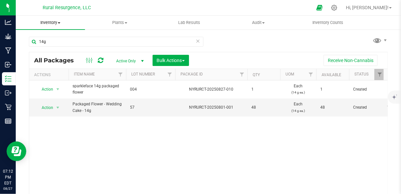
click at [56, 24] on span "Inventory" at bounding box center [50, 23] width 69 height 6
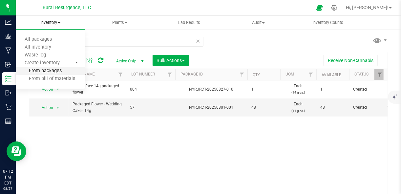
click at [48, 73] on span "From packages" at bounding box center [39, 71] width 46 height 6
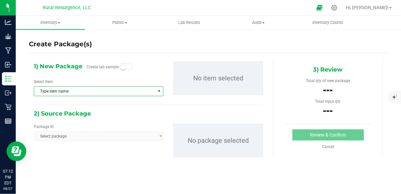
click at [82, 91] on span "Type item name" at bounding box center [94, 91] width 121 height 9
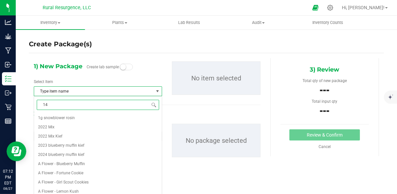
type input "14g"
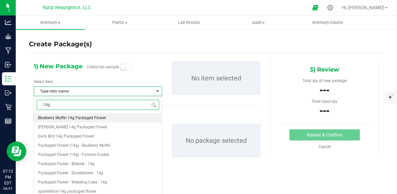
click at [74, 117] on span "Blueberry Muffin 14g Packaged Flower" at bounding box center [72, 118] width 68 height 5
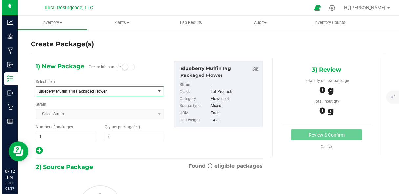
scroll to position [312, 0]
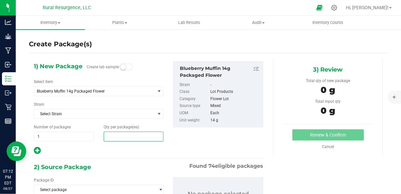
click at [123, 138] on span at bounding box center [134, 137] width 60 height 10
type input "1"
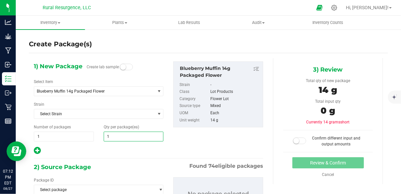
type input "1"
click at [122, 147] on div at bounding box center [99, 150] width 130 height 9
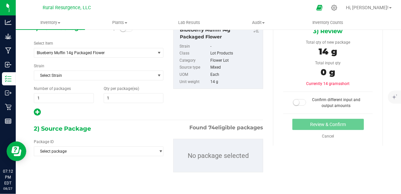
scroll to position [40, 0]
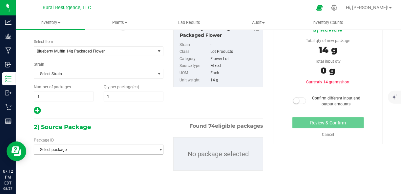
click at [122, 145] on span "Select package" at bounding box center [94, 149] width 121 height 9
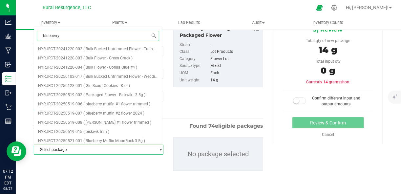
type input "blueberry"
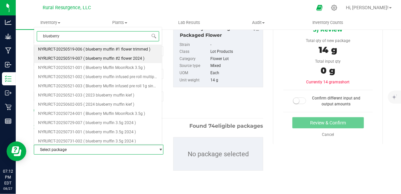
click at [106, 57] on span "( blueberry muffin #2 flower 2024 )" at bounding box center [113, 58] width 61 height 5
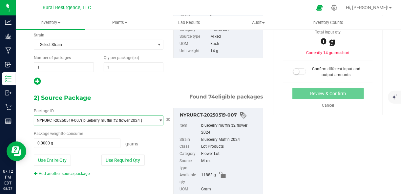
scroll to position [77, 0]
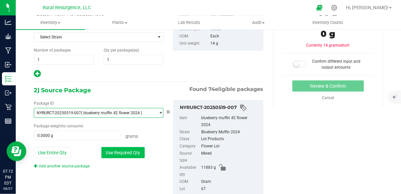
click at [131, 151] on button "Use Required Qty" at bounding box center [122, 152] width 43 height 11
type input "14.0000 g"
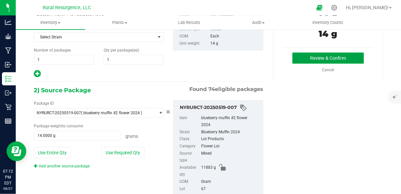
click at [307, 58] on button "Review & Confirm" at bounding box center [328, 58] width 72 height 11
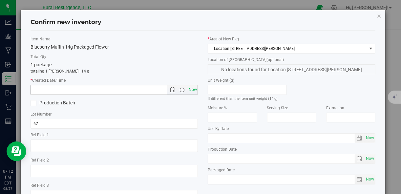
click at [193, 88] on span "Now" at bounding box center [192, 90] width 11 height 10
type input "[DATE] 7:12 PM"
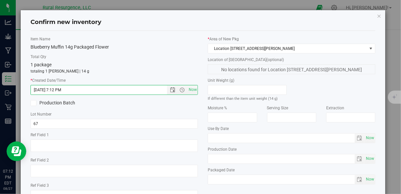
scroll to position [51, 0]
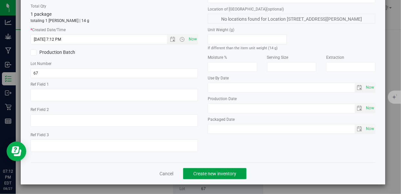
click at [232, 176] on span "Create new inventory" at bounding box center [214, 173] width 43 height 5
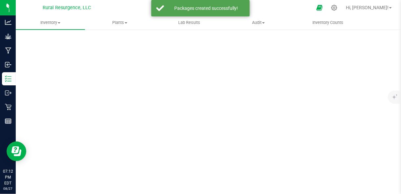
scroll to position [35, 0]
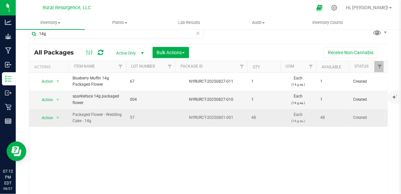
scroll to position [2, 0]
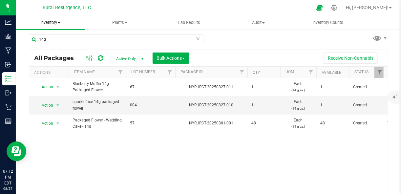
click at [58, 22] on span "Inventory" at bounding box center [50, 23] width 69 height 6
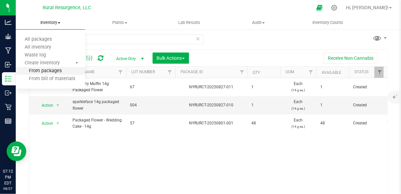
click at [53, 69] on span "From packages" at bounding box center [39, 71] width 46 height 6
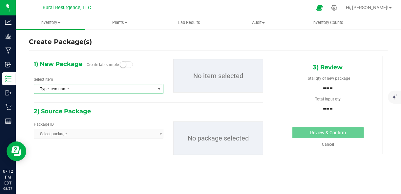
click at [81, 89] on span "Type item name" at bounding box center [94, 88] width 121 height 9
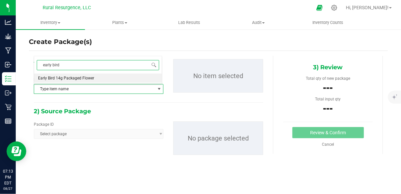
type input "early bird"
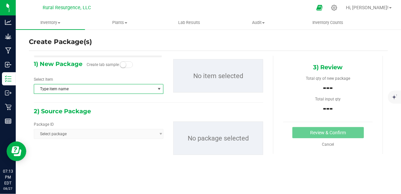
click at [81, 90] on body "Analytics Grow Manufacturing Inbound Inventory Outbound Retail Reports 07:13 PM…" at bounding box center [200, 97] width 401 height 194
click at [81, 90] on span "Type item name" at bounding box center [94, 88] width 121 height 9
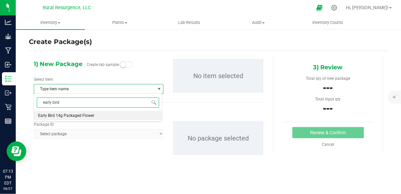
click at [68, 114] on span "Early Bird 14g Packaged Flower" at bounding box center [66, 115] width 56 height 5
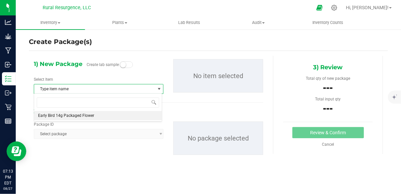
scroll to position [708, 0]
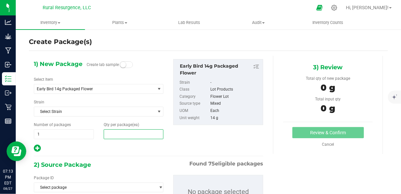
click at [116, 132] on span at bounding box center [134, 134] width 60 height 10
click at [116, 132] on input "text" at bounding box center [133, 134] width 59 height 9
type input "1"
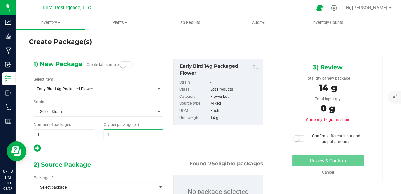
scroll to position [40, 0]
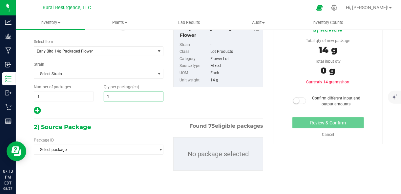
type input "1"
click at [104, 155] on div "Package ID Select package NYRURCT-20241220-002 NYRURCT-20241220-003 NYRURCT-202…" at bounding box center [148, 154] width 239 height 44
click at [105, 152] on span "Select package" at bounding box center [94, 149] width 121 height 9
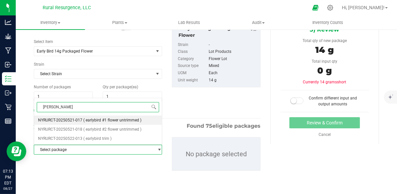
type input "early"
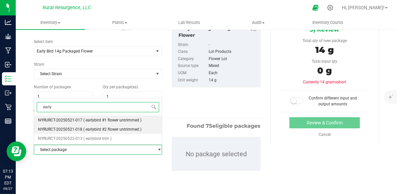
click at [112, 129] on span "( earlybird #2 flower untrimmed )" at bounding box center [112, 129] width 58 height 5
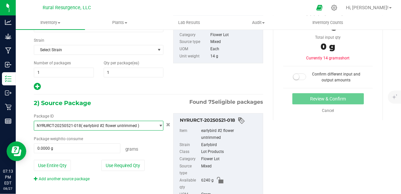
scroll to position [64, 0]
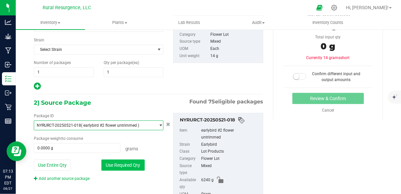
click at [133, 163] on button "Use Required Qty" at bounding box center [122, 164] width 43 height 11
type input "14.0000 g"
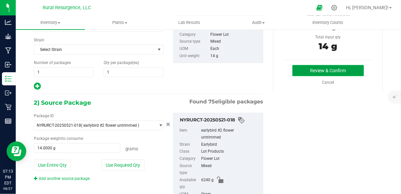
click at [313, 66] on button "Review & Confirm" at bounding box center [328, 70] width 72 height 11
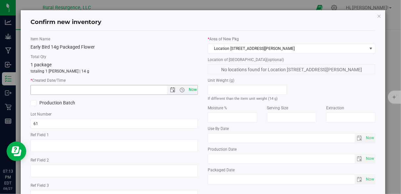
click at [190, 93] on span "Now" at bounding box center [192, 90] width 11 height 10
type input "[DATE] 7:13 PM"
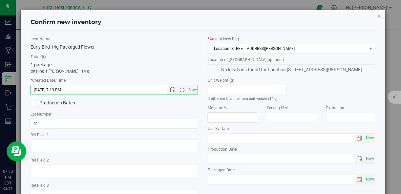
scroll to position [51, 0]
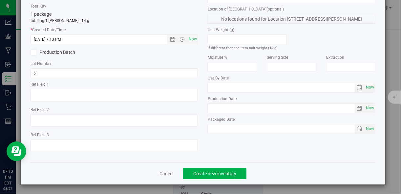
click at [235, 180] on div "Cancel Create new inventory" at bounding box center [203, 173] width 345 height 22
click at [235, 176] on button "Create new inventory" at bounding box center [214, 173] width 63 height 11
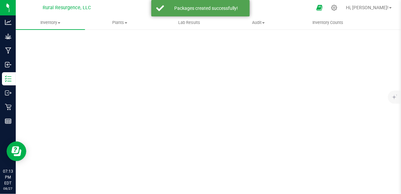
scroll to position [35, 0]
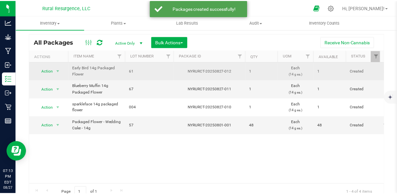
scroll to position [18, 0]
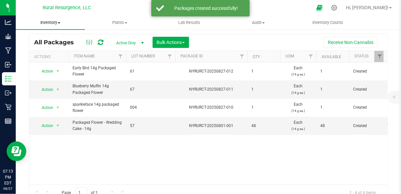
click at [59, 24] on span at bounding box center [59, 22] width 3 height 1
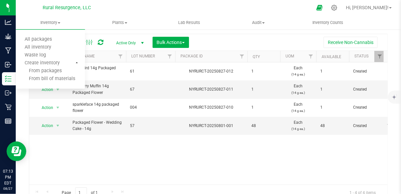
click at [105, 145] on div "Action Action Adjust qty Create package Edit attributes Global inventory Locate…" at bounding box center [208, 123] width 358 height 122
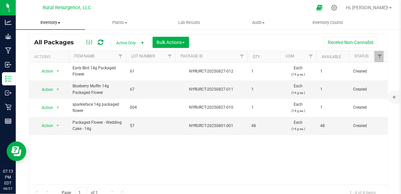
click at [57, 23] on span "Inventory" at bounding box center [50, 23] width 69 height 6
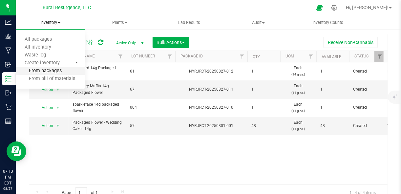
click at [49, 72] on span "From packages" at bounding box center [39, 71] width 46 height 6
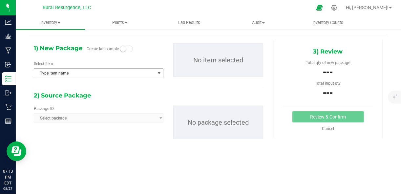
click at [79, 75] on span "Type item name" at bounding box center [94, 73] width 121 height 9
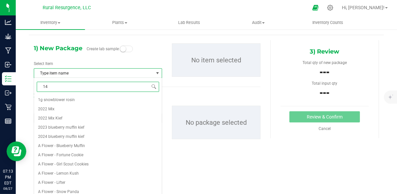
type input "14g"
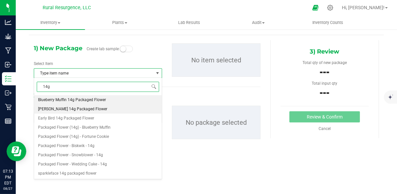
click at [84, 110] on span "[PERSON_NAME] 14g Packaged Flower" at bounding box center [72, 109] width 69 height 5
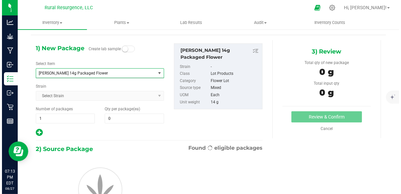
scroll to position [671, 0]
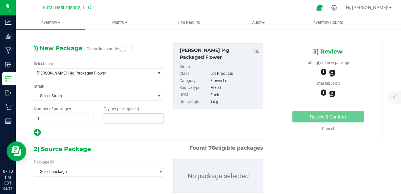
click at [116, 119] on span at bounding box center [134, 119] width 60 height 10
type input "1"
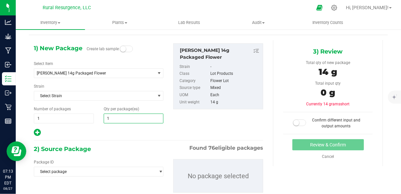
type input "1"
click at [97, 133] on div at bounding box center [99, 132] width 130 height 9
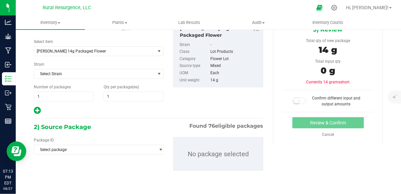
click at [96, 142] on div "Package ID Select package NYRURCT-20241220-002 NYRURCT-20241220-003 NYRURCT-202…" at bounding box center [99, 145] width 130 height 17
click at [95, 151] on span "Select package" at bounding box center [94, 149] width 121 height 9
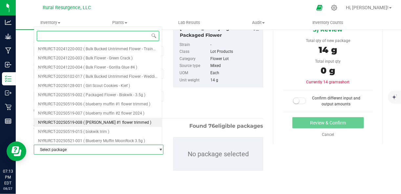
click at [101, 123] on span "( [PERSON_NAME] #1 flower trimmed )" at bounding box center [117, 122] width 68 height 5
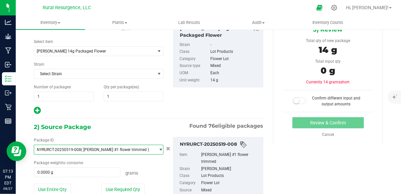
click at [107, 151] on span "NYRURCT-20250519-008 ( [PERSON_NAME] #1 flower trimmed )" at bounding box center [94, 149] width 121 height 9
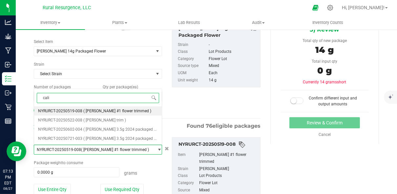
click at [120, 112] on span "( [PERSON_NAME] #1 flower trimmed )" at bounding box center [117, 111] width 68 height 5
type input "cali"
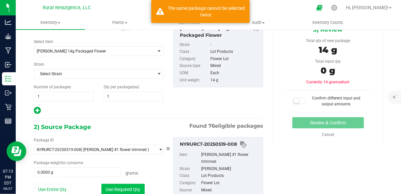
click at [132, 186] on button "Use Required Qty" at bounding box center [122, 189] width 43 height 11
type input "14.0000 g"
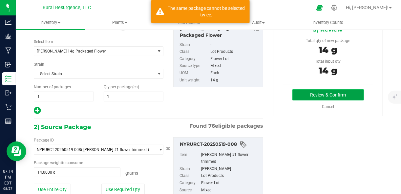
click at [300, 94] on button "Review & Confirm" at bounding box center [328, 94] width 72 height 11
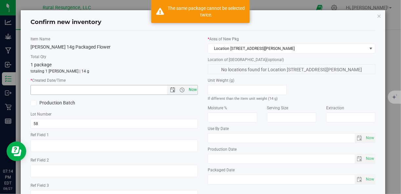
click at [193, 88] on span "Now" at bounding box center [192, 90] width 11 height 10
type input "[DATE] 7:14 PM"
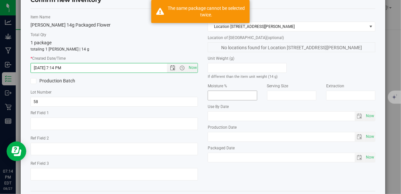
scroll to position [51, 0]
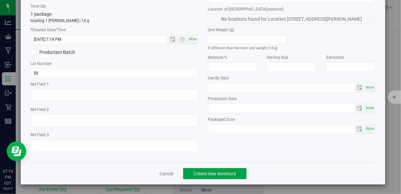
click at [221, 169] on button "Create new inventory" at bounding box center [214, 173] width 63 height 11
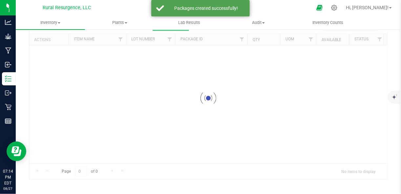
scroll to position [35, 0]
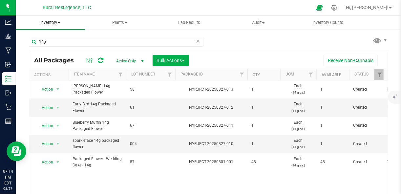
click at [59, 22] on span at bounding box center [59, 22] width 3 height 1
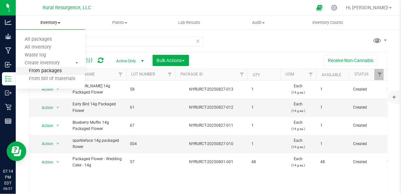
click at [51, 72] on span "From packages" at bounding box center [39, 71] width 46 height 6
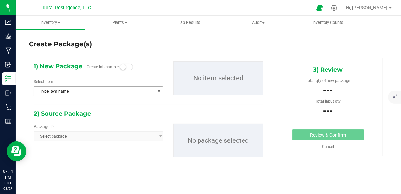
click at [89, 92] on span "Type item name" at bounding box center [94, 91] width 121 height 9
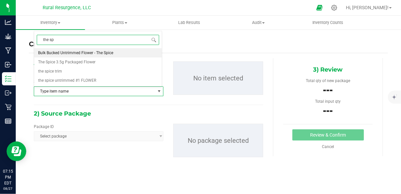
type input "the spi"
click at [81, 64] on span "The Spice 3.5g Packaged Flower" at bounding box center [66, 62] width 57 height 5
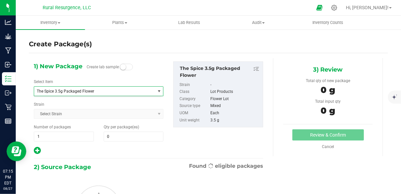
type input "0"
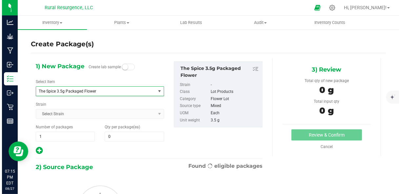
scroll to position [1286, 0]
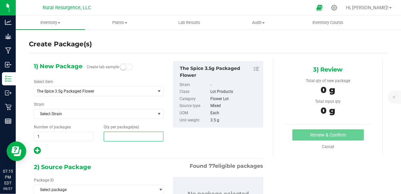
click at [110, 136] on span at bounding box center [134, 137] width 60 height 10
type input "1"
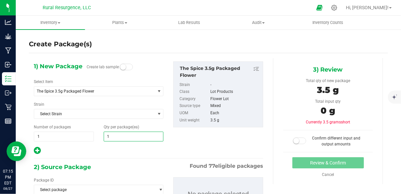
type input "1"
click at [124, 154] on div at bounding box center [99, 150] width 130 height 9
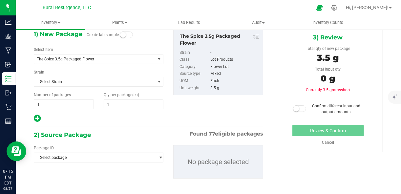
scroll to position [33, 0]
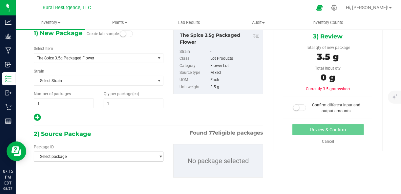
click at [134, 152] on span "Select package" at bounding box center [94, 156] width 121 height 9
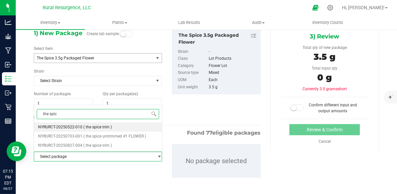
type input "the spice"
click at [116, 136] on span "( the spice untrimmed #1 FLOWER )" at bounding box center [114, 136] width 63 height 5
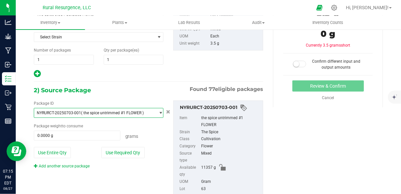
scroll to position [77, 0]
click at [155, 113] on span "select" at bounding box center [159, 112] width 8 height 9
click at [152, 92] on div "2) Source Package Found 77 eligible packages" at bounding box center [148, 90] width 229 height 10
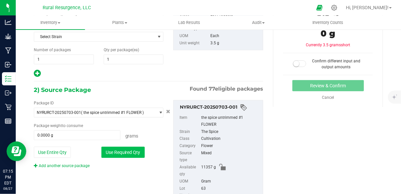
click at [135, 150] on button "Use Required Qty" at bounding box center [122, 152] width 43 height 11
type input "3.5000 g"
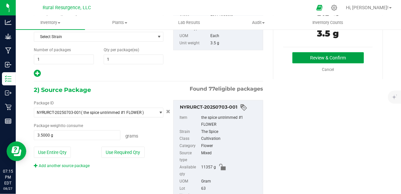
click at [325, 58] on button "Review & Confirm" at bounding box center [328, 57] width 72 height 11
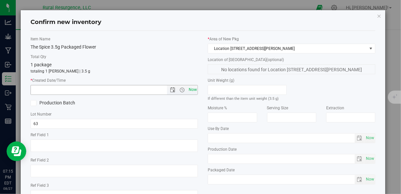
click at [189, 88] on span "Now" at bounding box center [192, 90] width 11 height 10
type input "[DATE] 7:15 PM"
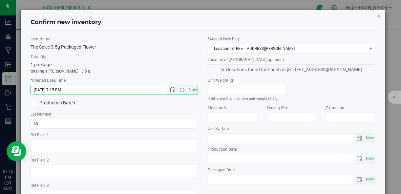
scroll to position [51, 0]
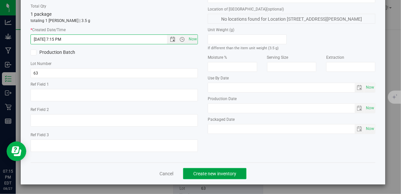
click at [213, 175] on span "Create new inventory" at bounding box center [214, 173] width 43 height 5
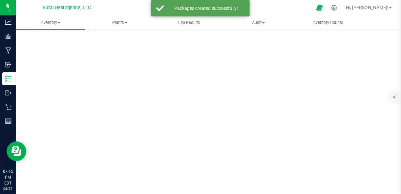
scroll to position [35, 0]
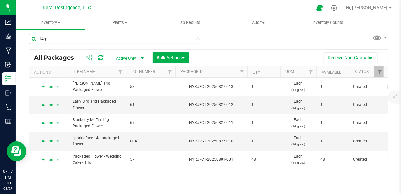
click at [96, 41] on input "14g" at bounding box center [116, 39] width 175 height 10
click at [198, 41] on input "14g" at bounding box center [116, 39] width 175 height 10
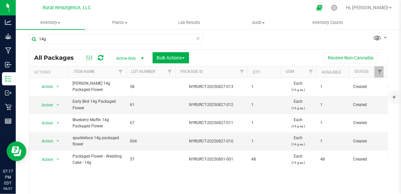
click at [196, 37] on icon at bounding box center [198, 38] width 5 height 8
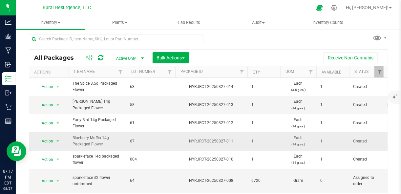
click at [137, 138] on span "67" at bounding box center [150, 141] width 41 height 6
type input "6"
type input "001"
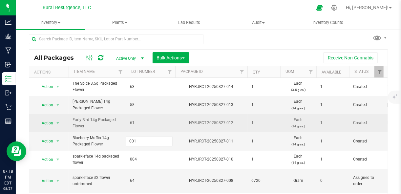
click at [141, 121] on div "All Packages Active Only Active Only Lab Samples Locked All Bulk Actions Add to…" at bounding box center [208, 132] width 359 height 167
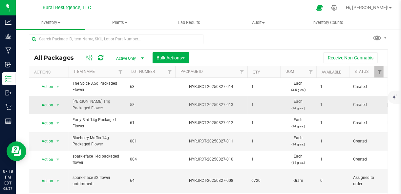
click at [131, 103] on span "58" at bounding box center [150, 105] width 41 height 6
click at [131, 103] on input "58" at bounding box center [149, 105] width 47 height 10
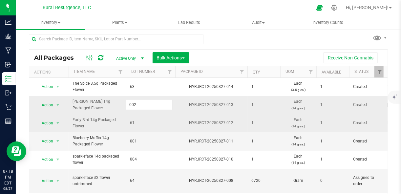
type input "002"
click at [131, 127] on div "All Packages Active Only Active Only Lab Samples Locked All Bulk Actions Add to…" at bounding box center [208, 132] width 359 height 167
click at [133, 120] on span "61" at bounding box center [150, 123] width 41 height 6
click at [133, 119] on input "61" at bounding box center [149, 123] width 47 height 10
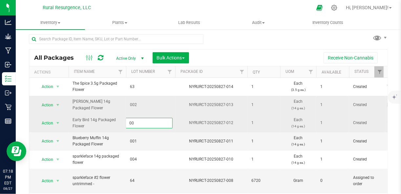
type input "003"
click at [136, 141] on div "All Packages Active Only Active Only Lab Samples Locked All Bulk Actions Add to…" at bounding box center [208, 132] width 359 height 167
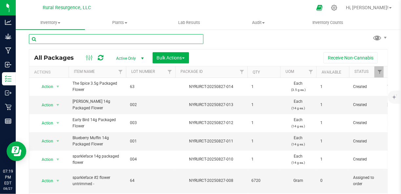
click at [140, 40] on input "text" at bounding box center [116, 39] width 175 height 10
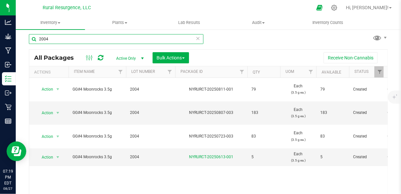
click at [88, 40] on input "2004" at bounding box center [116, 39] width 175 height 10
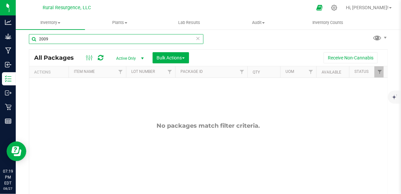
type input "2009"
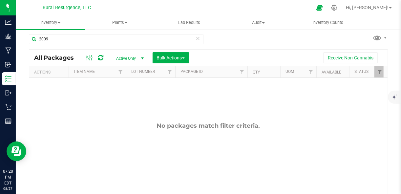
click at [197, 40] on icon at bounding box center [198, 38] width 5 height 8
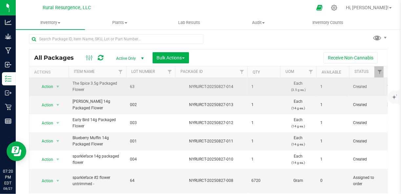
click at [133, 85] on span "63" at bounding box center [150, 87] width 41 height 6
click at [133, 85] on input "63" at bounding box center [149, 87] width 47 height 10
type input "005"
click at [215, 56] on div "All Packages Active Only Active Only Lab Samples Locked All Bulk Actions Add to…" at bounding box center [208, 132] width 359 height 167
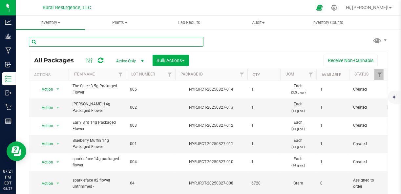
click at [103, 45] on input "text" at bounding box center [116, 42] width 175 height 10
type input "trim"
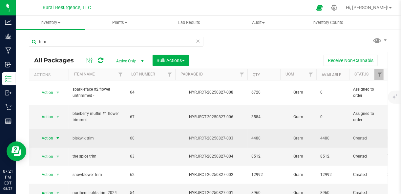
click at [56, 136] on span "select" at bounding box center [57, 138] width 5 height 5
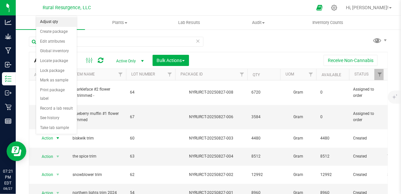
click at [59, 23] on li "Adjust qty" at bounding box center [56, 22] width 41 height 10
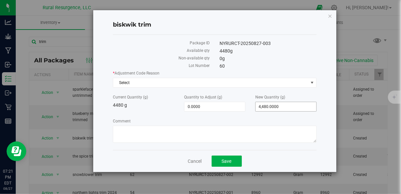
click at [270, 105] on span "4,480.0000 4480" at bounding box center [285, 107] width 61 height 10
click at [270, 105] on input "4480" at bounding box center [286, 106] width 61 height 9
type input "0"
type input "-4,480.0000"
type input "0.0000"
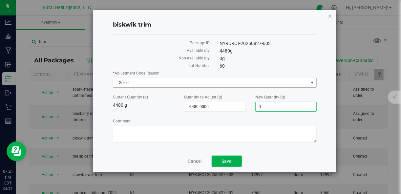
click at [232, 79] on span "Select" at bounding box center [210, 82] width 195 height 9
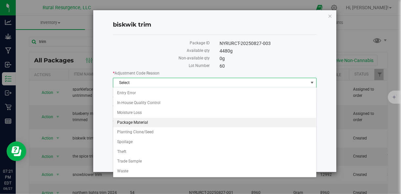
click at [156, 123] on li "Package Material" at bounding box center [214, 123] width 203 height 10
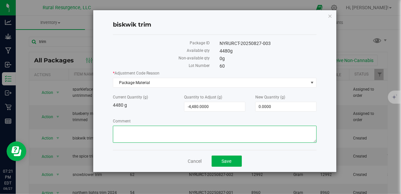
click at [155, 127] on textarea "Comment" at bounding box center [214, 134] width 203 height 17
type textarea "t"
type textarea "nowave"
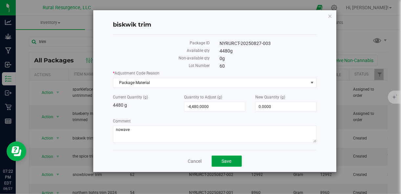
click at [225, 161] on span "Save" at bounding box center [227, 161] width 10 height 5
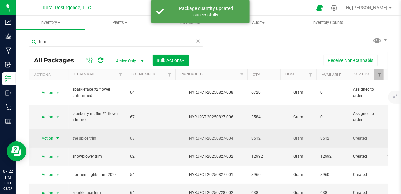
click at [57, 136] on span "select" at bounding box center [57, 138] width 5 height 5
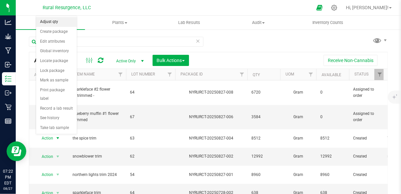
click at [56, 24] on li "Adjust qty" at bounding box center [56, 22] width 41 height 10
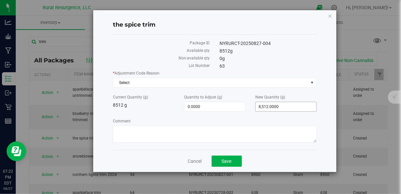
click at [286, 109] on span "8,512.0000 8512" at bounding box center [285, 107] width 61 height 10
click at [286, 109] on input "8512" at bounding box center [286, 106] width 61 height 9
type input "0"
type input "-8,512.0000"
type input "0.0000"
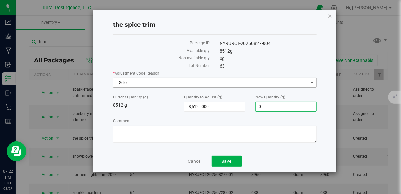
click at [250, 80] on span "Select" at bounding box center [210, 82] width 195 height 9
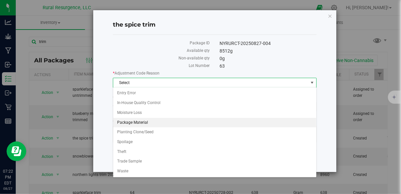
click at [190, 119] on li "Package Material" at bounding box center [214, 123] width 203 height 10
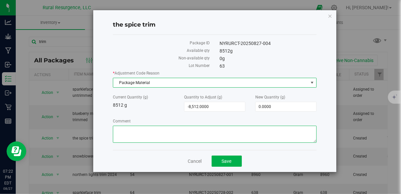
click at [190, 126] on textarea "Comment" at bounding box center [214, 134] width 203 height 17
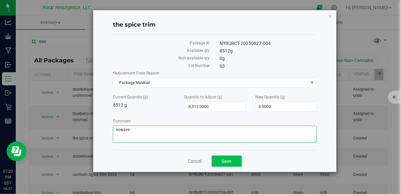
type textarea "nowave"
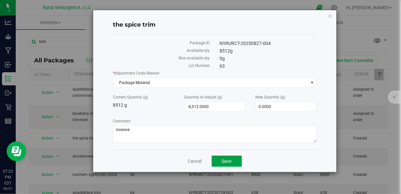
click at [224, 162] on span "Save" at bounding box center [227, 161] width 10 height 5
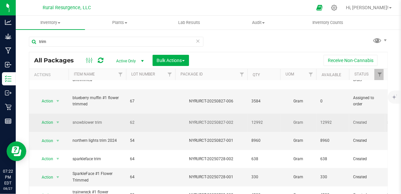
scroll to position [17, 0]
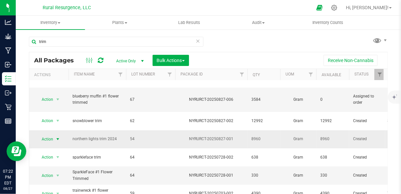
click at [57, 137] on span "select" at bounding box center [57, 139] width 5 height 5
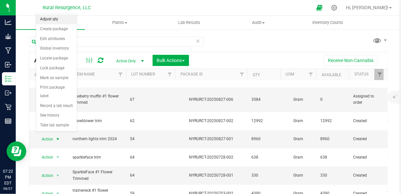
click at [56, 18] on li "Adjust qty" at bounding box center [56, 19] width 41 height 10
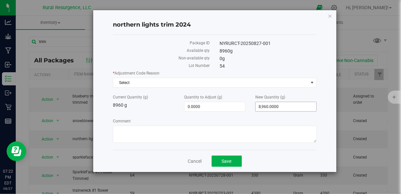
click at [265, 108] on span "8,960.0000 8960" at bounding box center [285, 107] width 61 height 10
click at [265, 108] on input "8960" at bounding box center [286, 106] width 61 height 9
type input "0"
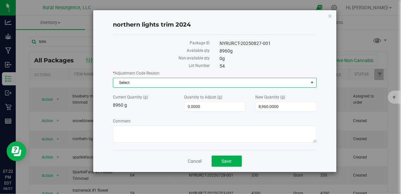
type input "-8,960.0000"
type input "0.0000"
click at [242, 80] on span "Select" at bounding box center [210, 82] width 195 height 9
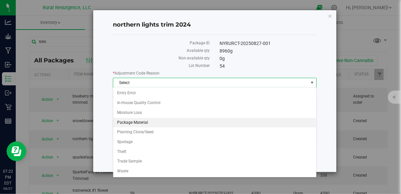
click at [181, 124] on li "Package Material" at bounding box center [214, 123] width 203 height 10
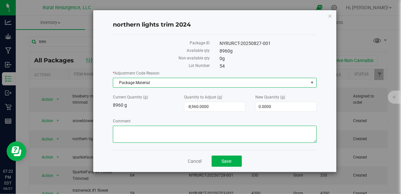
click at [175, 130] on textarea "Comment" at bounding box center [214, 134] width 203 height 17
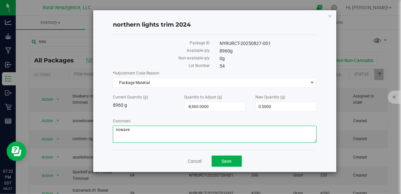
click at [171, 129] on textarea "Comment" at bounding box center [214, 134] width 203 height 17
type textarea "nowave"
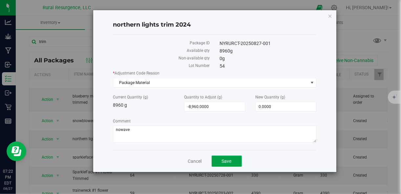
click at [224, 159] on span "Save" at bounding box center [227, 161] width 10 height 5
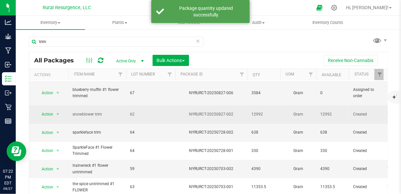
scroll to position [27, 0]
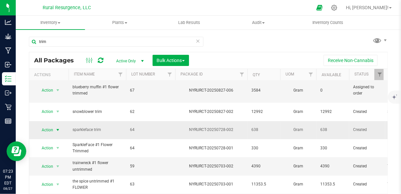
click at [58, 127] on span "select" at bounding box center [57, 129] width 5 height 5
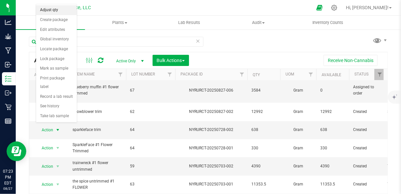
click at [60, 12] on li "Adjust qty" at bounding box center [56, 10] width 41 height 10
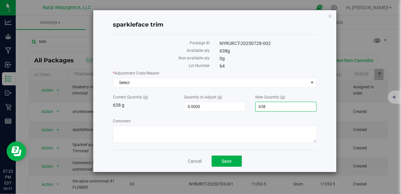
click at [266, 108] on span "638.0000 638" at bounding box center [285, 107] width 61 height 10
click at [266, 108] on input "638" at bounding box center [286, 106] width 61 height 9
type input "0"
type input "-638.0000"
type input "0.0000"
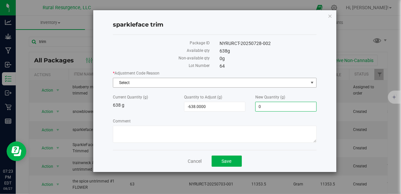
click at [254, 83] on span "Select" at bounding box center [210, 82] width 195 height 9
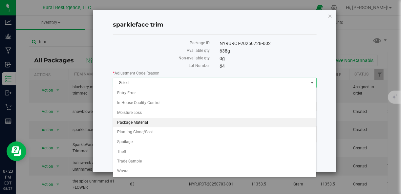
click at [175, 125] on li "Package Material" at bounding box center [214, 123] width 203 height 10
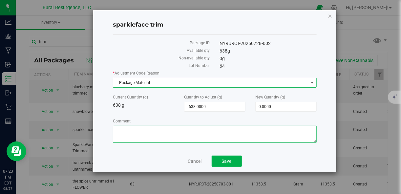
click at [173, 131] on textarea "Comment" at bounding box center [214, 134] width 203 height 17
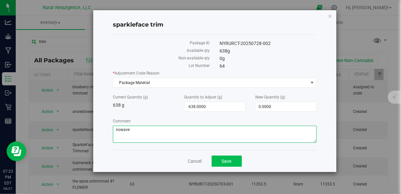
type textarea "nowave"
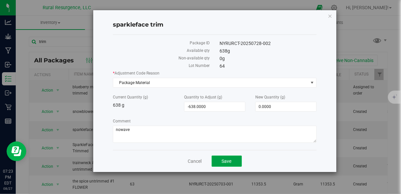
click at [234, 161] on button "Save" at bounding box center [227, 161] width 30 height 11
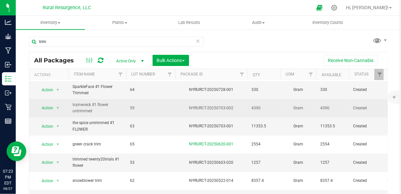
scroll to position [68, 0]
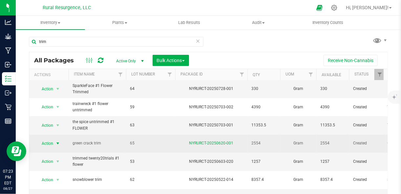
click at [58, 141] on span "select" at bounding box center [57, 143] width 5 height 5
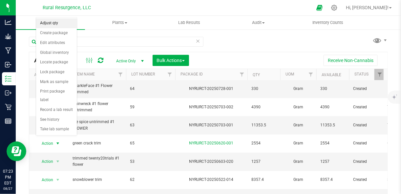
click at [54, 25] on li "Adjust qty" at bounding box center [56, 23] width 41 height 10
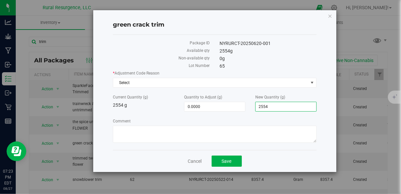
click at [261, 108] on span "2,554.0000 2554" at bounding box center [285, 107] width 61 height 10
click at [261, 108] on input "2554" at bounding box center [286, 106] width 61 height 9
type input "0"
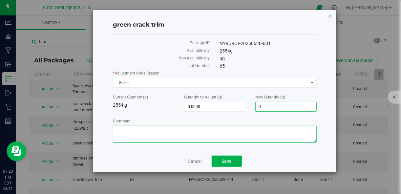
type input "-2,554.0000"
type input "0.0000"
click at [243, 131] on textarea "Comment" at bounding box center [214, 134] width 203 height 17
paste textarea "nowave"
type textarea "nowave"
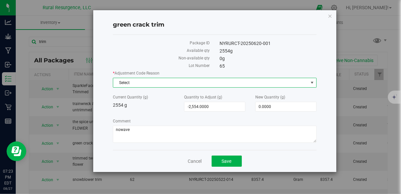
click at [237, 84] on span "Select" at bounding box center [210, 82] width 195 height 9
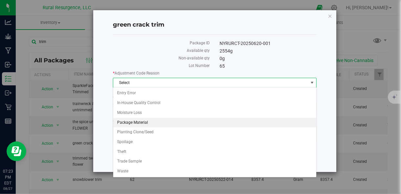
click at [180, 124] on li "Package Material" at bounding box center [214, 123] width 203 height 10
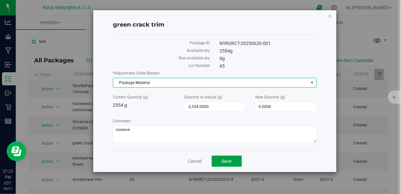
click at [222, 156] on button "Save" at bounding box center [227, 161] width 30 height 11
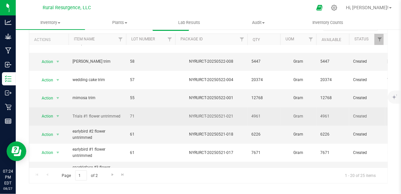
scroll to position [203, 0]
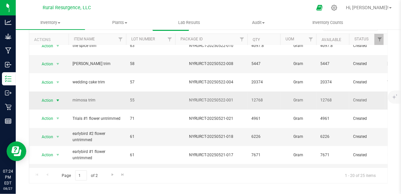
click at [56, 98] on span "select" at bounding box center [57, 100] width 5 height 5
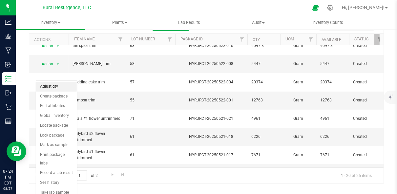
click at [60, 86] on li "Adjust qty" at bounding box center [56, 87] width 41 height 10
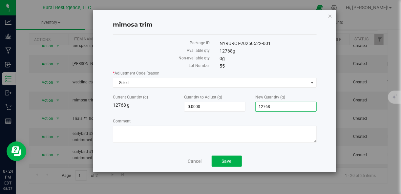
click at [268, 106] on span "12,768.0000 12768" at bounding box center [285, 107] width 61 height 10
click at [268, 106] on input "12768" at bounding box center [286, 106] width 61 height 9
type input "0"
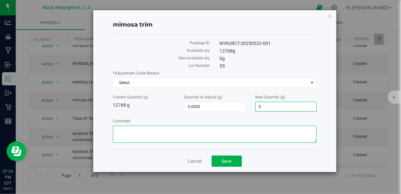
type input "-12,768.0000"
type input "0.0000"
click at [268, 138] on textarea "Comment" at bounding box center [214, 134] width 203 height 17
type textarea "nowave"
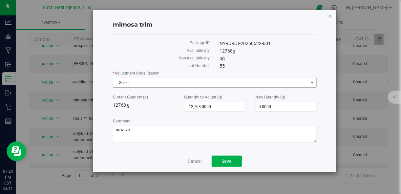
click at [278, 85] on span "Select" at bounding box center [210, 82] width 195 height 9
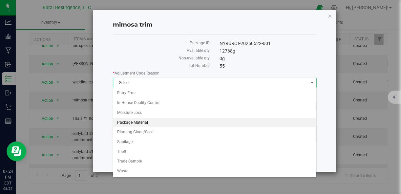
click at [219, 124] on li "Package Material" at bounding box center [214, 123] width 203 height 10
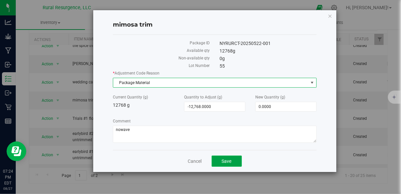
click at [226, 159] on span "Save" at bounding box center [227, 161] width 10 height 5
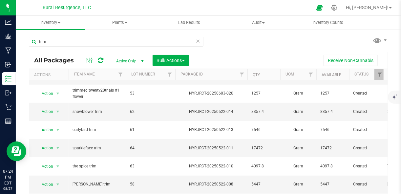
scroll to position [120, 0]
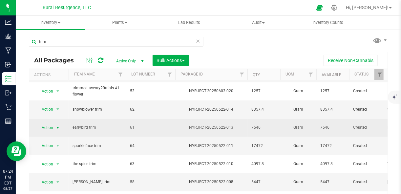
click at [57, 125] on span "select" at bounding box center [57, 127] width 5 height 5
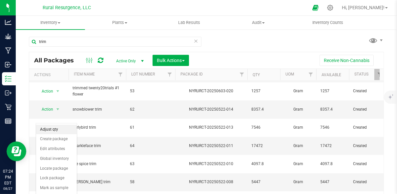
click at [55, 130] on li "Adjust qty" at bounding box center [56, 130] width 41 height 10
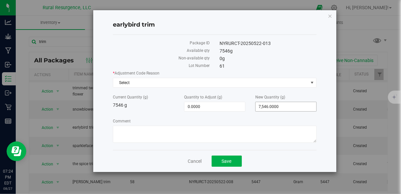
click at [272, 108] on span "7,546.0000 7546" at bounding box center [285, 107] width 61 height 10
click at [272, 108] on input "7546" at bounding box center [286, 106] width 61 height 9
type input "0"
type input "-7,546.0000"
type input "0.0000"
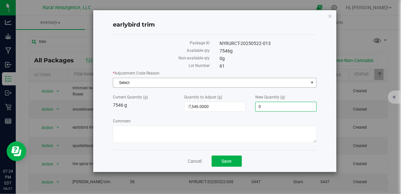
click at [265, 83] on span "Select" at bounding box center [210, 82] width 195 height 9
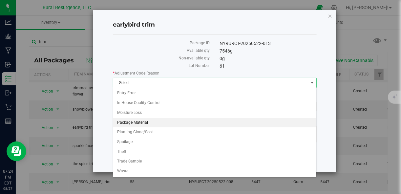
click at [195, 120] on li "Package Material" at bounding box center [214, 123] width 203 height 10
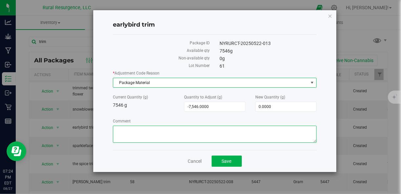
click at [190, 137] on textarea "Comment" at bounding box center [214, 134] width 203 height 17
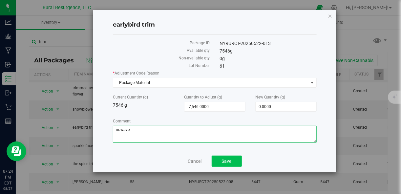
type textarea "nowave"
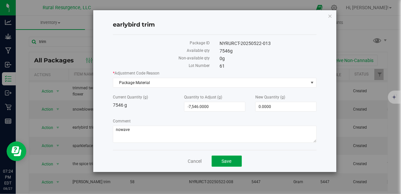
click at [236, 159] on button "Save" at bounding box center [227, 161] width 30 height 11
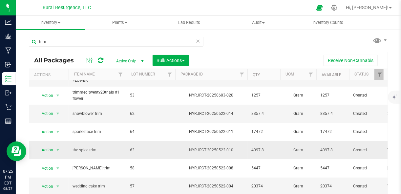
scroll to position [116, 0]
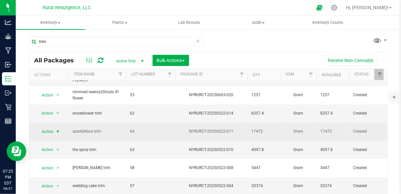
click at [57, 129] on span "select" at bounding box center [57, 131] width 5 height 5
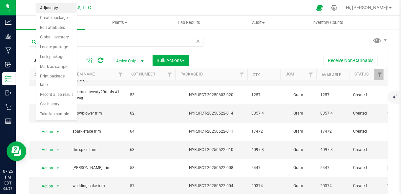
click at [62, 9] on li "Adjust qty" at bounding box center [56, 8] width 41 height 10
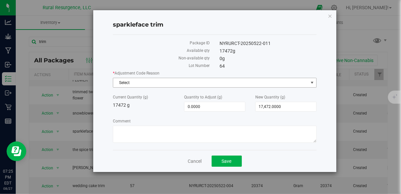
click at [181, 81] on span "Select" at bounding box center [210, 82] width 195 height 9
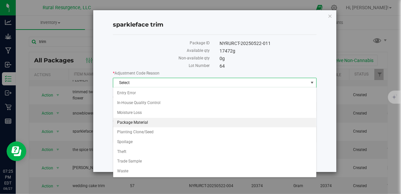
click at [171, 120] on li "Package Material" at bounding box center [214, 123] width 203 height 10
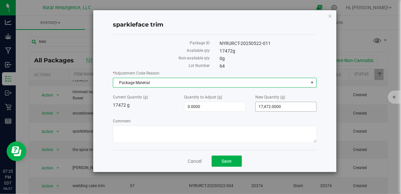
click at [266, 108] on span "17,472.0000 17472" at bounding box center [285, 107] width 61 height 10
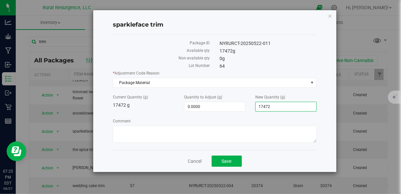
click at [266, 108] on input "17472" at bounding box center [286, 106] width 61 height 9
type input "0"
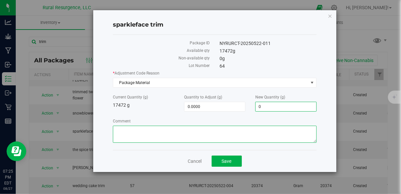
type input "-17,472.0000"
type input "0.0000"
click at [255, 141] on textarea "Comment" at bounding box center [214, 134] width 203 height 17
type textarea "nowave"
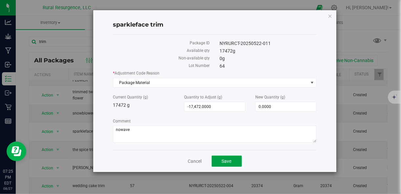
click at [234, 163] on button "Save" at bounding box center [227, 161] width 30 height 11
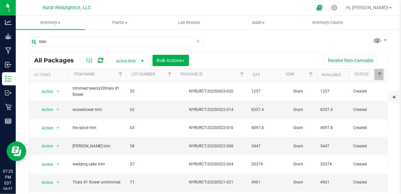
scroll to position [121, 0]
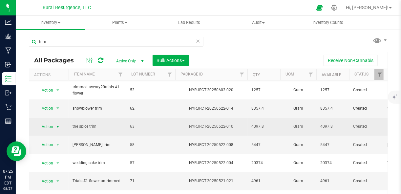
click at [53, 122] on span "Action" at bounding box center [45, 126] width 18 height 9
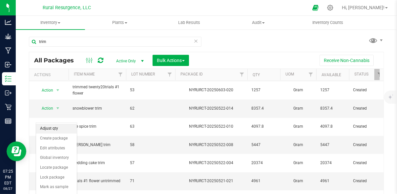
click at [56, 125] on li "Adjust qty" at bounding box center [56, 129] width 41 height 10
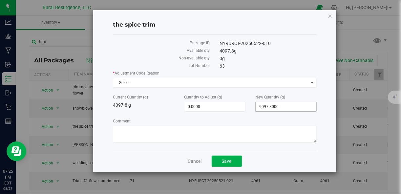
click at [267, 107] on span "4,097.8000 4097.8" at bounding box center [285, 107] width 61 height 10
click at [267, 107] on input "4097.8" at bounding box center [286, 106] width 61 height 9
type input "0"
type input "-4,097.8000"
type input "0.0000"
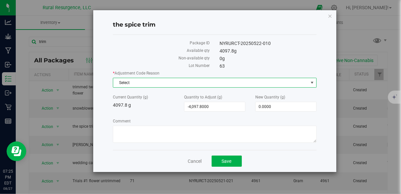
click at [269, 83] on span "Select" at bounding box center [210, 82] width 195 height 9
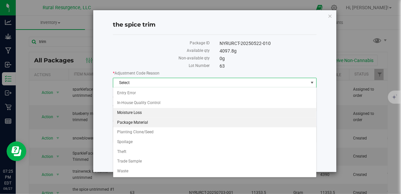
scroll to position [121, 0]
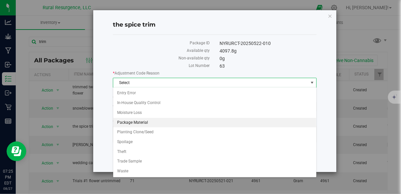
click at [201, 119] on li "Package Material" at bounding box center [214, 123] width 203 height 10
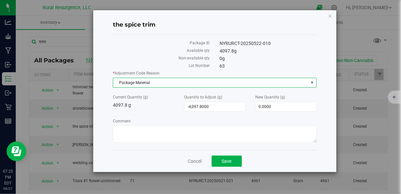
click at [200, 124] on div "Comment" at bounding box center [214, 131] width 203 height 27
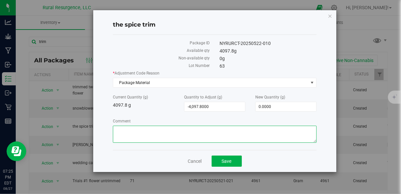
click at [200, 127] on textarea "Comment" at bounding box center [214, 134] width 203 height 17
type textarea "nowave"
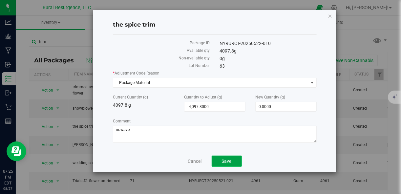
click at [223, 159] on span "Save" at bounding box center [227, 161] width 10 height 5
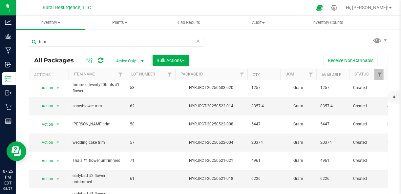
scroll to position [124, 0]
click at [60, 139] on span "select" at bounding box center [57, 141] width 5 height 5
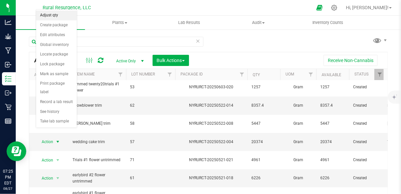
click at [60, 17] on li "Adjust qty" at bounding box center [56, 16] width 41 height 10
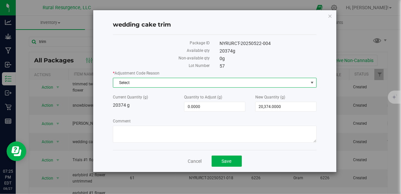
click at [181, 83] on span "Select" at bounding box center [210, 82] width 195 height 9
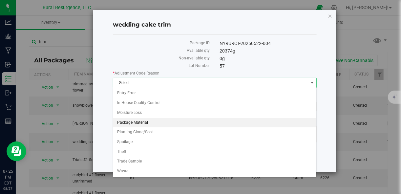
click at [173, 120] on li "Package Material" at bounding box center [214, 123] width 203 height 10
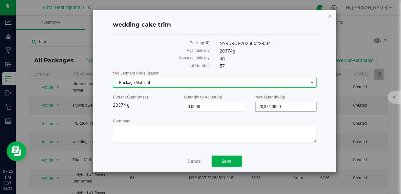
click at [279, 109] on span "20,374.0000 20374" at bounding box center [285, 107] width 61 height 10
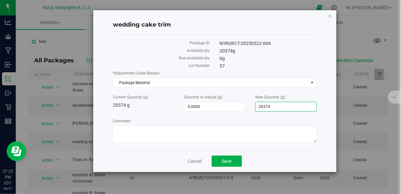
click at [279, 109] on input "20374" at bounding box center [286, 106] width 61 height 9
type input "0"
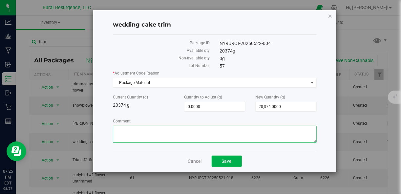
type input "-20,374.0000"
type input "0.0000"
click at [265, 136] on textarea "Comment" at bounding box center [214, 134] width 203 height 17
type textarea "nowave"
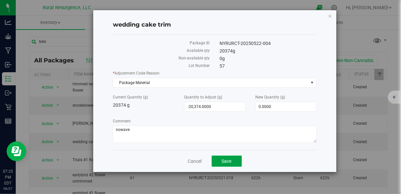
click at [235, 159] on button "Save" at bounding box center [227, 161] width 30 height 11
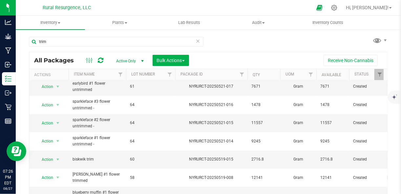
scroll to position [221, 0]
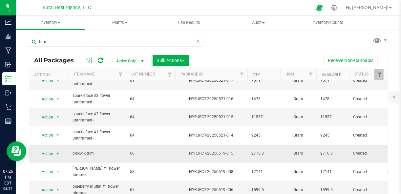
click at [59, 151] on span "select" at bounding box center [57, 153] width 5 height 5
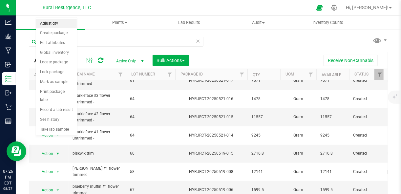
click at [64, 20] on li "Adjust qty" at bounding box center [56, 24] width 41 height 10
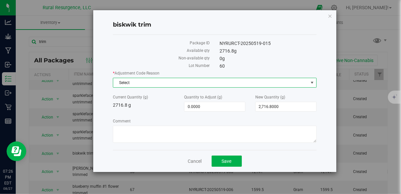
click at [150, 82] on span "Select" at bounding box center [210, 82] width 195 height 9
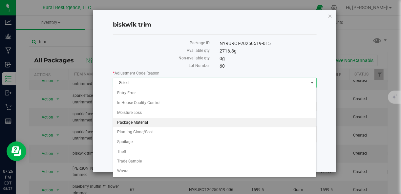
click at [147, 122] on li "Package Material" at bounding box center [214, 123] width 203 height 10
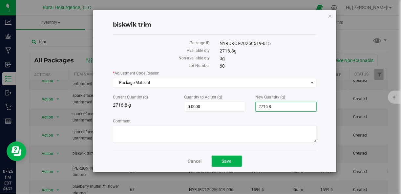
click at [270, 109] on span "2,716.8000 2716.8" at bounding box center [285, 107] width 61 height 10
click at [270, 109] on input "2716.8" at bounding box center [286, 106] width 61 height 9
type input "0"
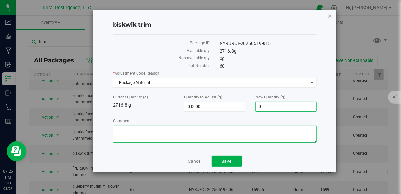
type input "-2,716.8000"
type input "0.0000"
click at [265, 129] on textarea "Comment" at bounding box center [214, 134] width 203 height 17
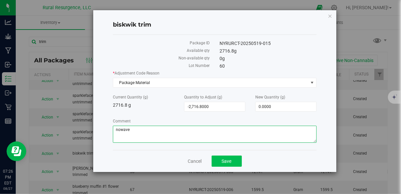
type textarea "nowave"
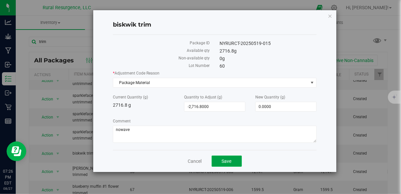
click at [224, 164] on button "Save" at bounding box center [227, 161] width 30 height 11
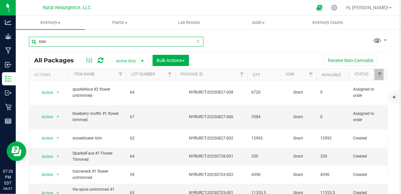
click at [76, 45] on input "trim" at bounding box center [116, 42] width 175 height 10
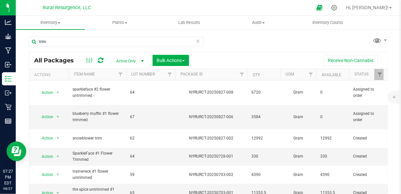
click at [197, 41] on icon at bounding box center [198, 41] width 5 height 8
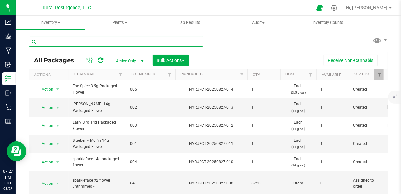
click at [173, 39] on input "text" at bounding box center [116, 42] width 175 height 10
click at [167, 42] on div "Inventory All packages All inventory Waste log Create inventory Plants All plan…" at bounding box center [208, 105] width 385 height 178
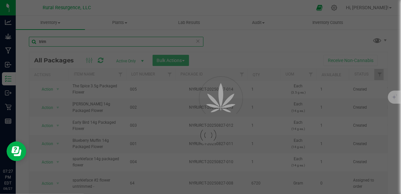
click at [167, 42] on input "trim" at bounding box center [116, 42] width 175 height 10
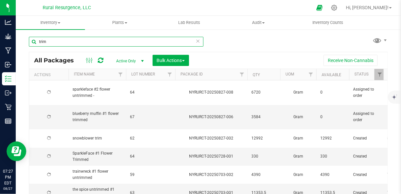
click at [167, 42] on input "trim" at bounding box center [116, 42] width 175 height 10
click at [167, 42] on input "bio" at bounding box center [116, 42] width 175 height 10
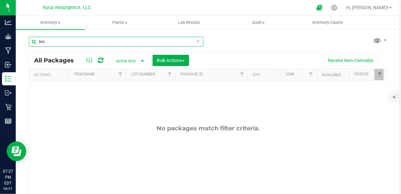
click at [167, 42] on input "bio" at bounding box center [116, 42] width 175 height 10
type input "b"
click at [167, 42] on input "mass" at bounding box center [116, 42] width 175 height 10
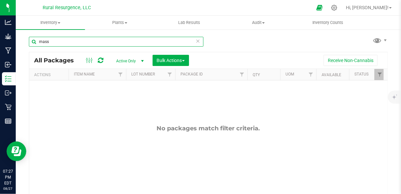
click at [167, 42] on input "mass" at bounding box center [116, 42] width 175 height 10
type input "mix"
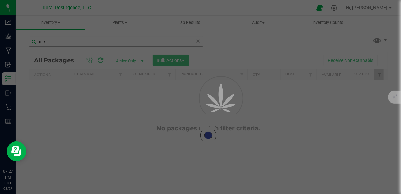
click at [167, 42] on div at bounding box center [200, 97] width 401 height 194
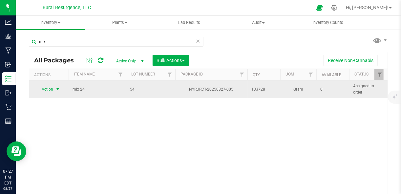
click at [56, 89] on span "select" at bounding box center [57, 89] width 5 height 5
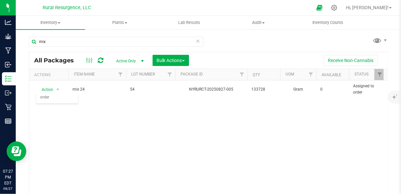
click at [101, 102] on div "Action Action Edit attributes Global inventory Locate package Print package lab…" at bounding box center [208, 141] width 358 height 122
click at [196, 42] on icon at bounding box center [198, 41] width 5 height 8
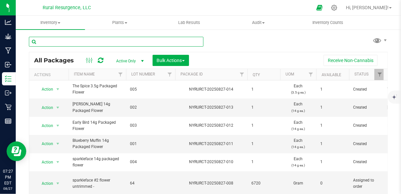
click at [175, 41] on input "text" at bounding box center [116, 42] width 175 height 10
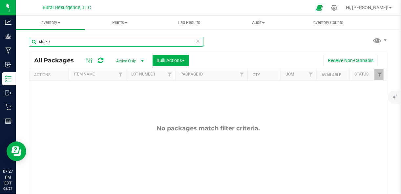
click at [156, 41] on input "shake" at bounding box center [116, 42] width 175 height 10
click at [156, 41] on input "bio" at bounding box center [116, 42] width 175 height 10
click at [153, 43] on input "bio" at bounding box center [116, 42] width 175 height 10
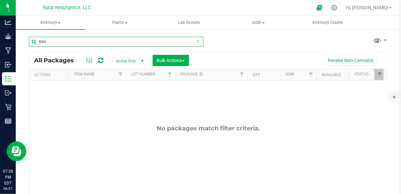
type input "trim"
click at [153, 43] on input "trim" at bounding box center [116, 42] width 175 height 10
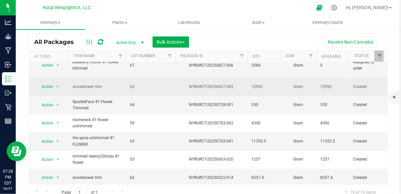
scroll to position [32, 0]
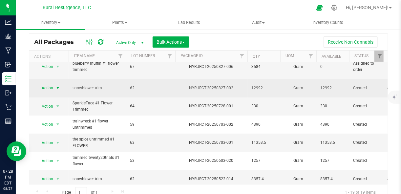
click at [56, 86] on span "select" at bounding box center [57, 87] width 5 height 5
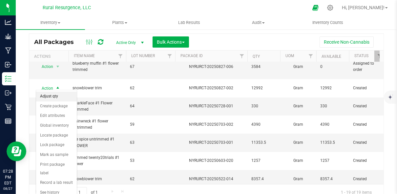
click at [54, 93] on li "Adjust qty" at bounding box center [56, 97] width 41 height 10
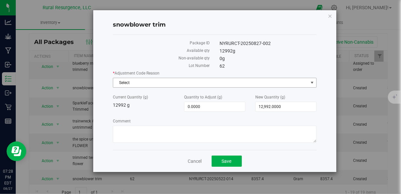
click at [184, 80] on span "Select" at bounding box center [210, 82] width 195 height 9
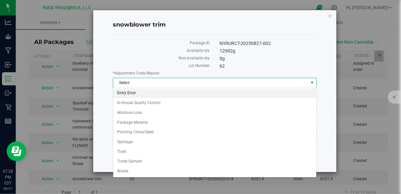
click at [178, 94] on li "Entry Error" at bounding box center [214, 93] width 203 height 10
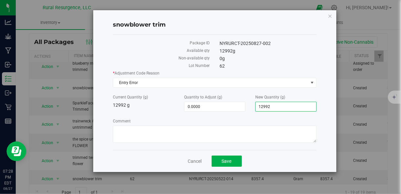
click at [273, 109] on span "12,992.0000 12992" at bounding box center [285, 107] width 61 height 10
click at [273, 109] on input "12992" at bounding box center [286, 106] width 61 height 9
type input "0"
type input "-12,992.0000"
type input "0.0000"
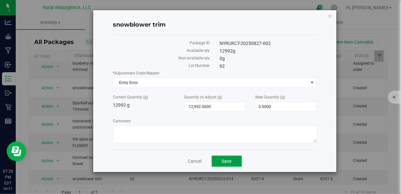
click at [234, 159] on button "Save" at bounding box center [227, 161] width 30 height 11
